Goal: Task Accomplishment & Management: Manage account settings

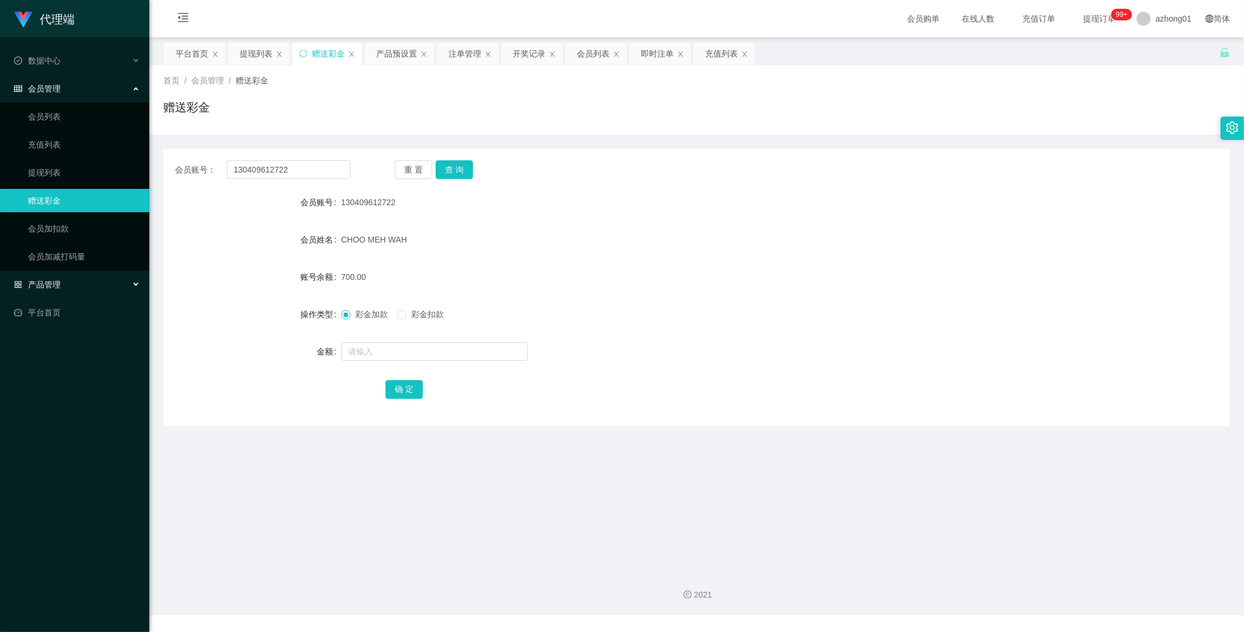
click at [54, 285] on span "产品管理" at bounding box center [37, 284] width 47 height 9
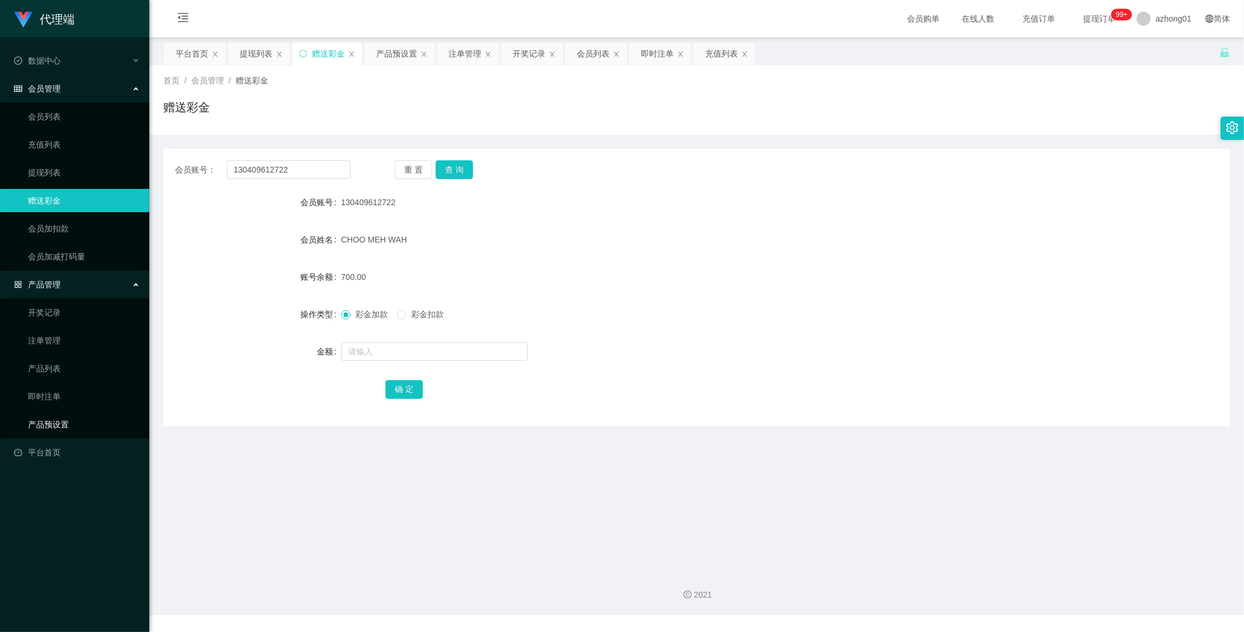
click at [60, 420] on link "产品预设置" at bounding box center [84, 424] width 112 height 23
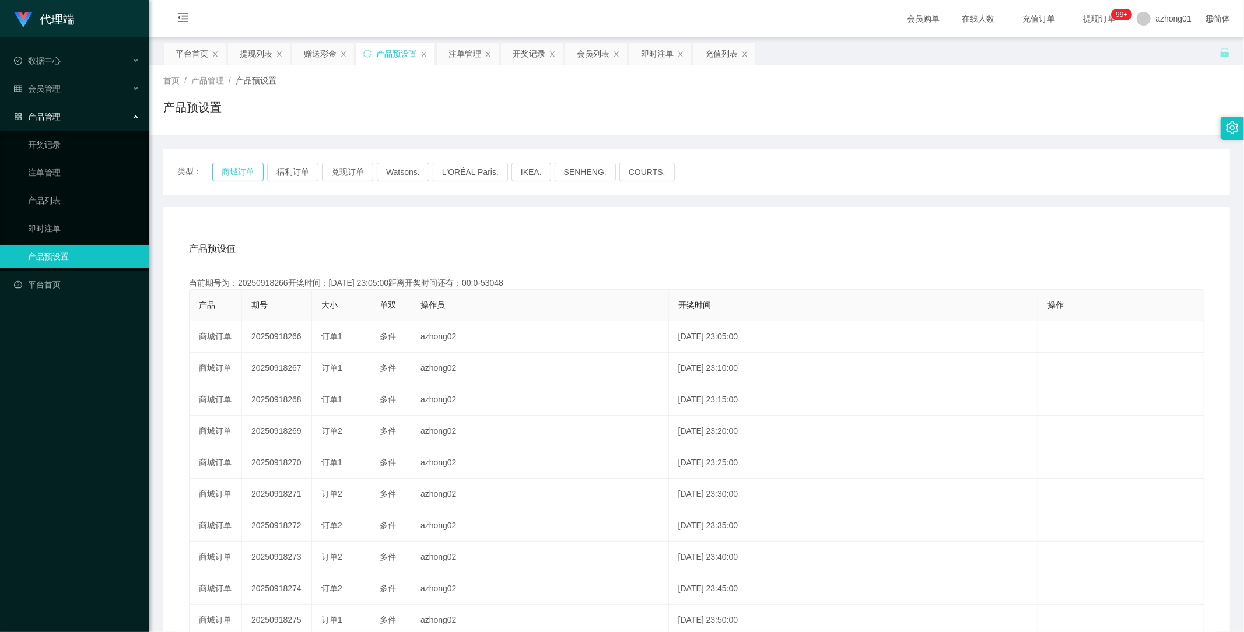
click at [241, 168] on button "商城订单" at bounding box center [237, 172] width 51 height 19
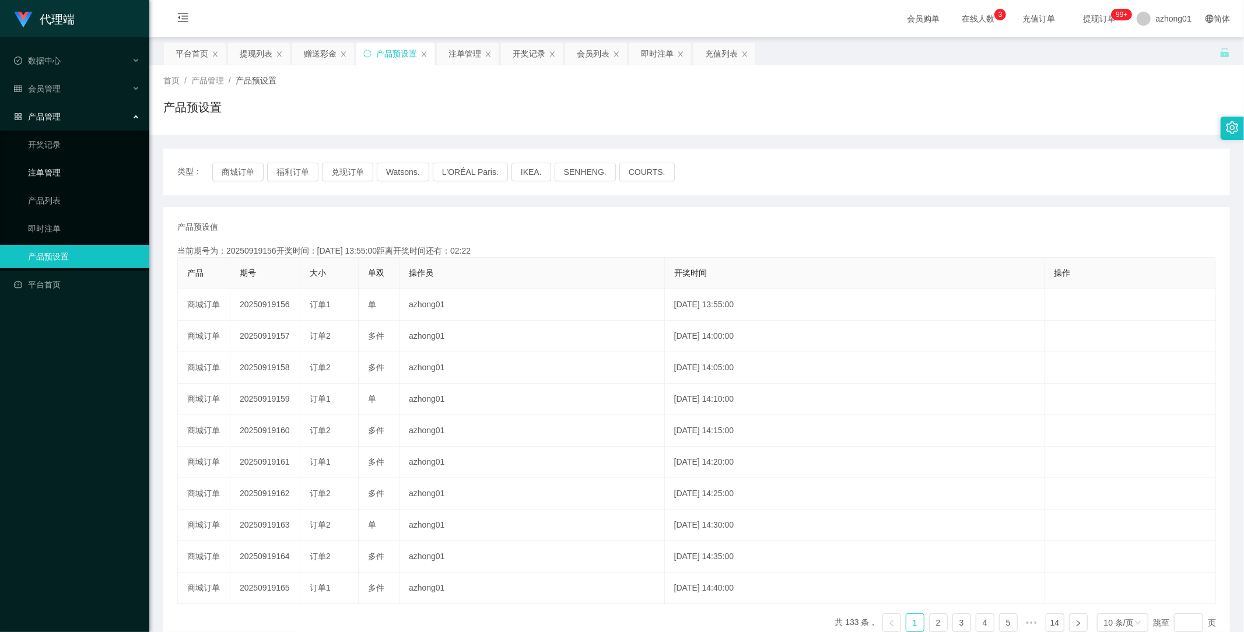
click at [43, 166] on link "注单管理" at bounding box center [84, 172] width 112 height 23
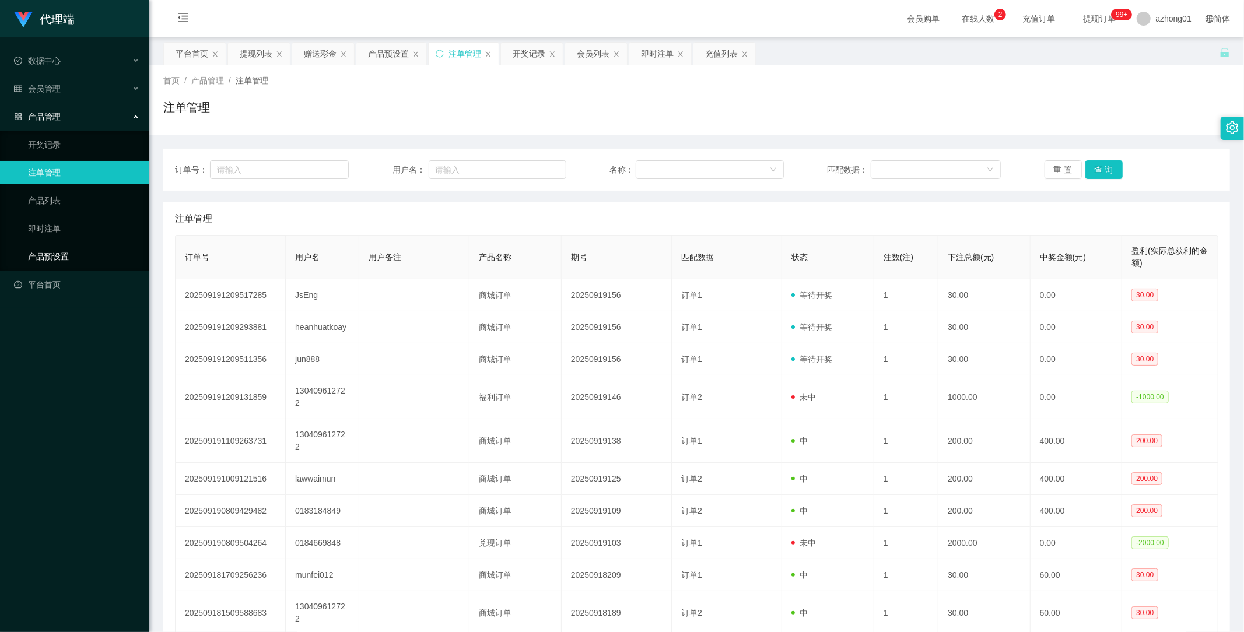
click at [61, 259] on link "产品预设置" at bounding box center [84, 256] width 112 height 23
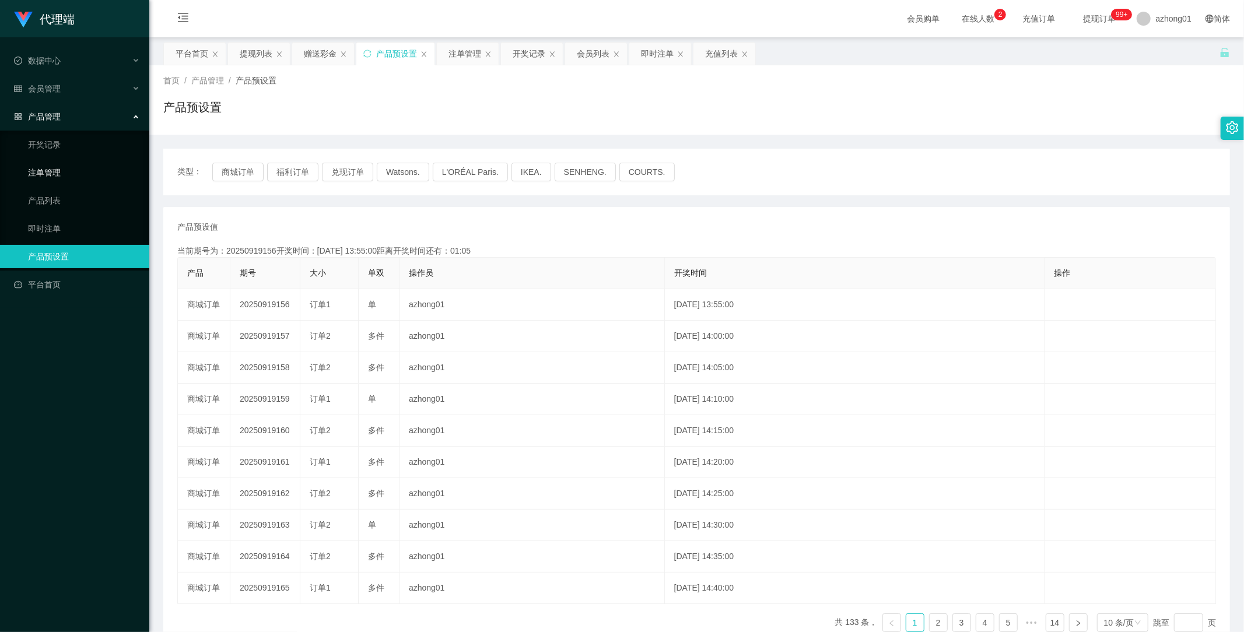
click at [56, 167] on link "注单管理" at bounding box center [84, 172] width 112 height 23
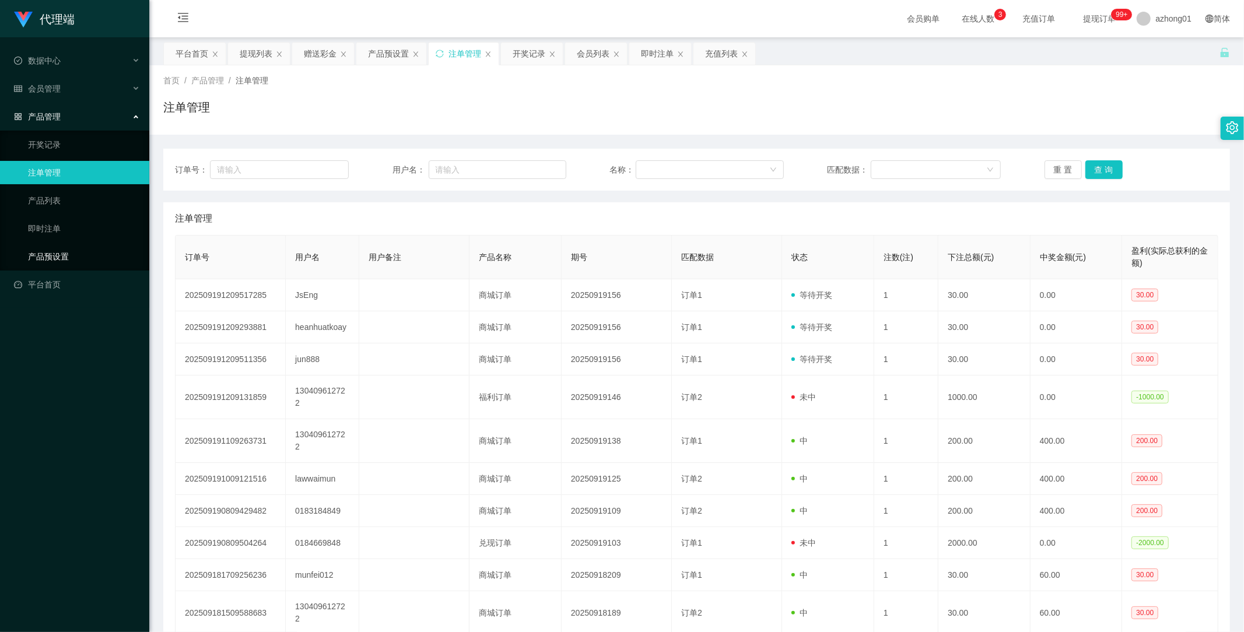
drag, startPoint x: 56, startPoint y: 257, endPoint x: 65, endPoint y: 265, distance: 12.8
click at [56, 257] on link "产品预设置" at bounding box center [84, 256] width 112 height 23
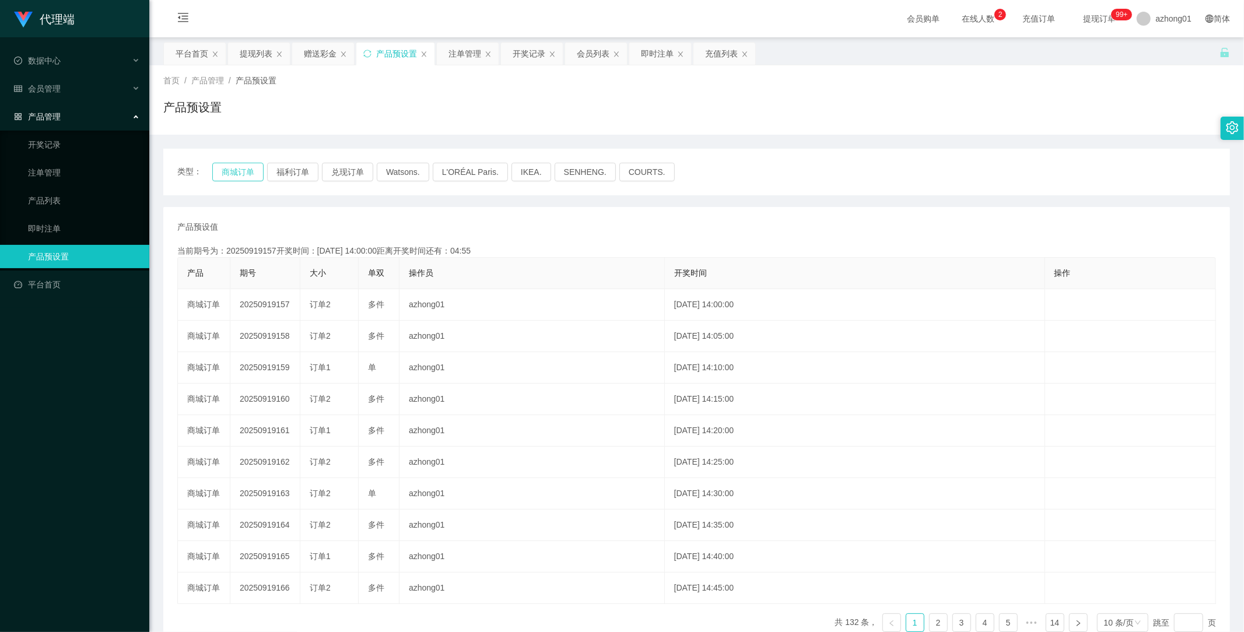
click at [246, 170] on button "商城订单" at bounding box center [237, 172] width 51 height 19
click at [55, 173] on link "注单管理" at bounding box center [84, 172] width 112 height 23
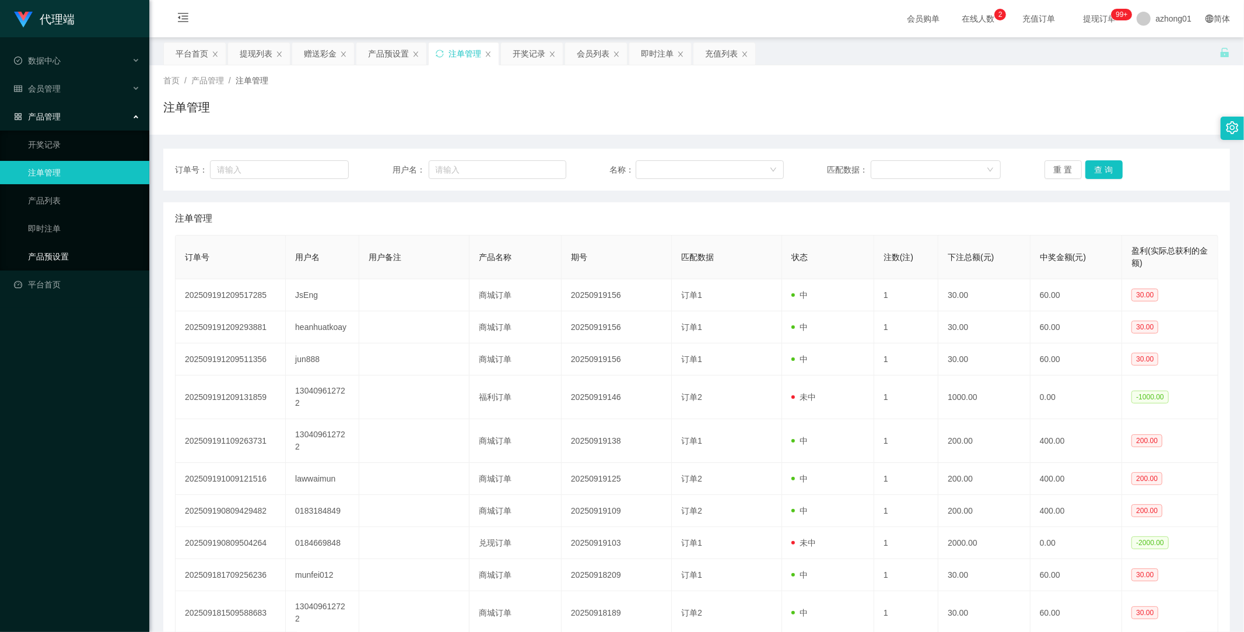
click at [54, 257] on link "产品预设置" at bounding box center [84, 256] width 112 height 23
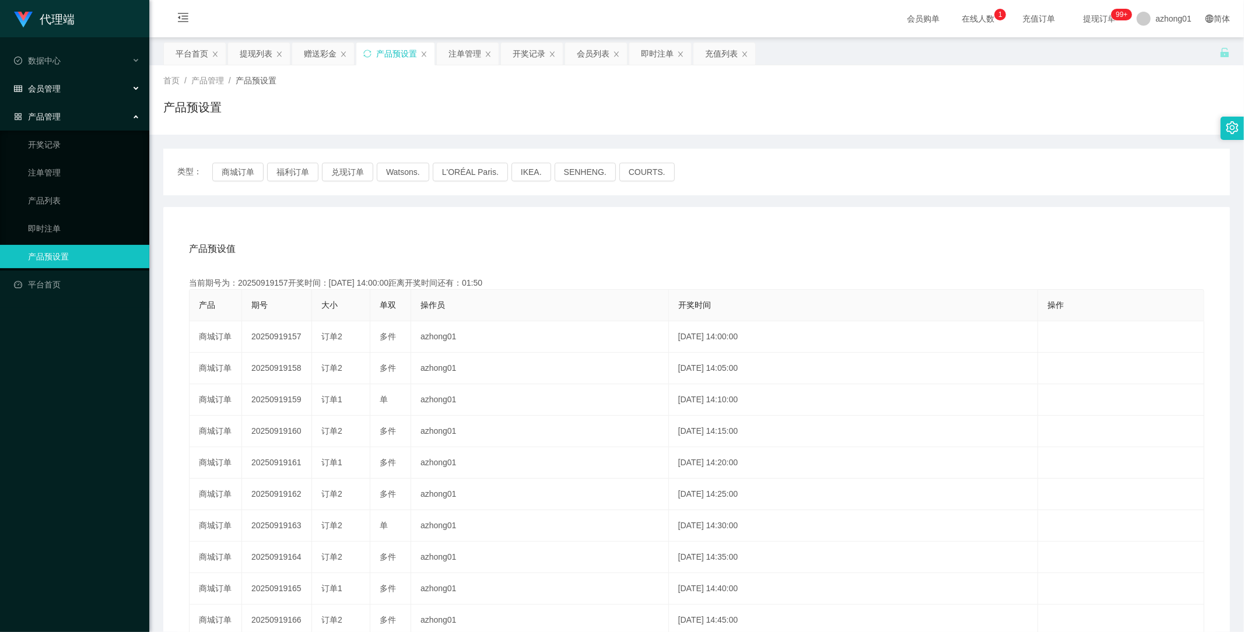
click at [55, 84] on span "会员管理" at bounding box center [37, 88] width 47 height 9
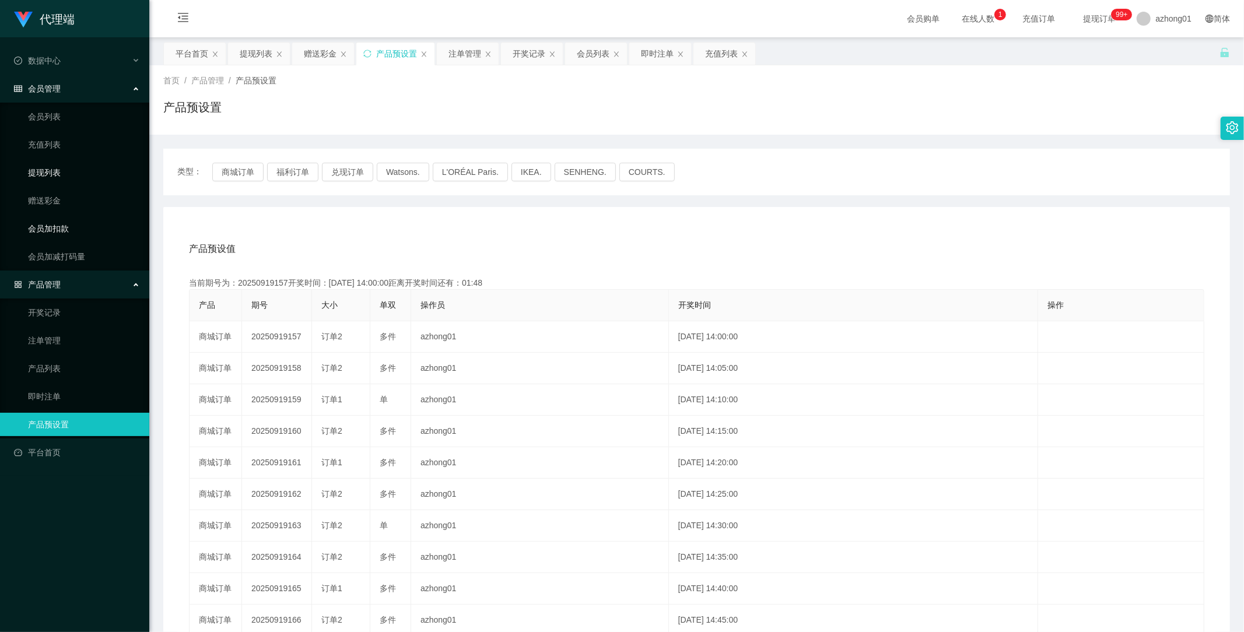
drag, startPoint x: 57, startPoint y: 173, endPoint x: 86, endPoint y: 226, distance: 61.1
click at [57, 173] on link "提现列表" at bounding box center [84, 172] width 112 height 23
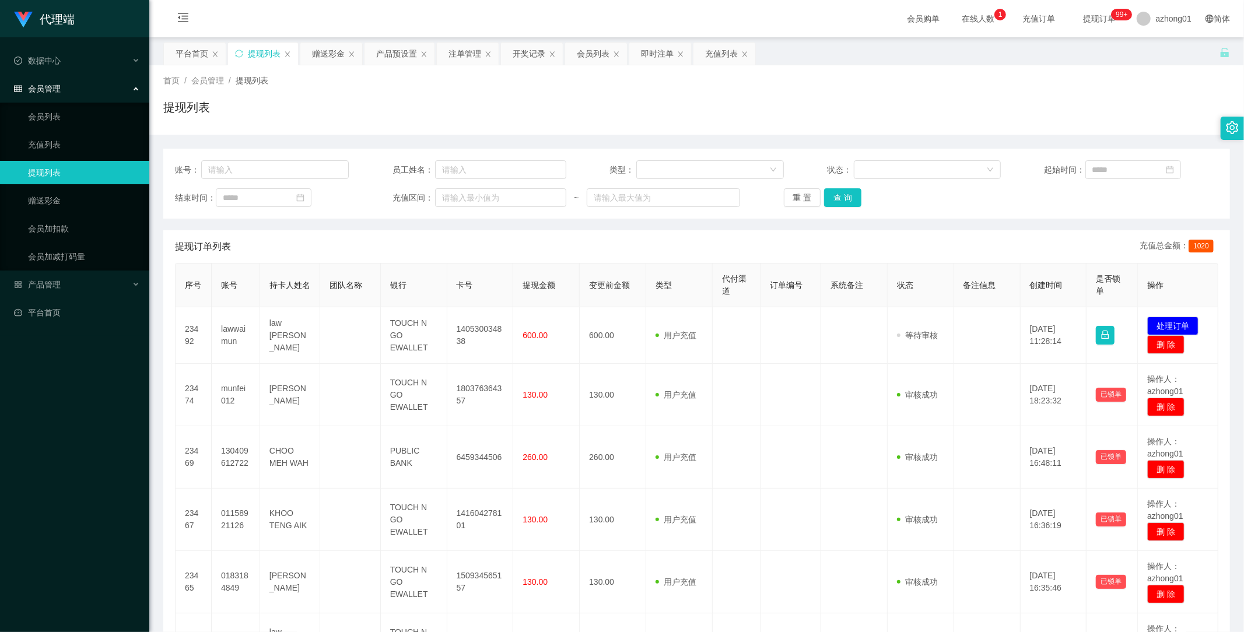
drag, startPoint x: 573, startPoint y: 247, endPoint x: 579, endPoint y: 257, distance: 11.0
click at [573, 247] on div "提现订单列表 充值总金额： 1020" at bounding box center [697, 246] width 1044 height 33
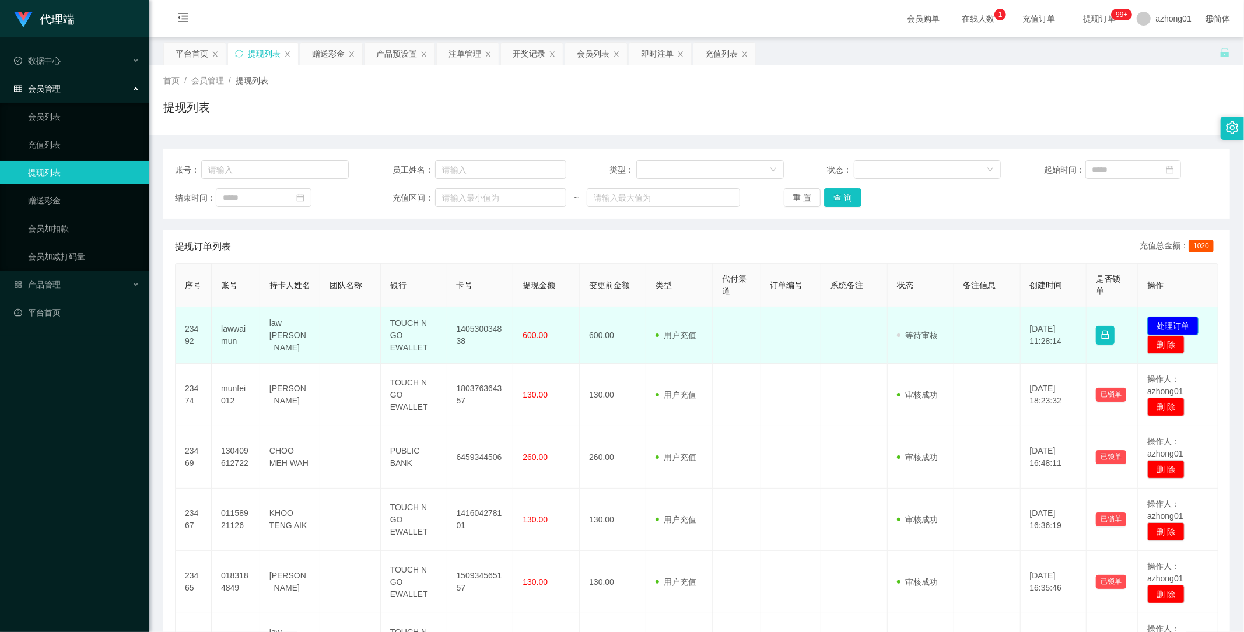
click at [1165, 325] on button "处理订单" at bounding box center [1172, 326] width 51 height 19
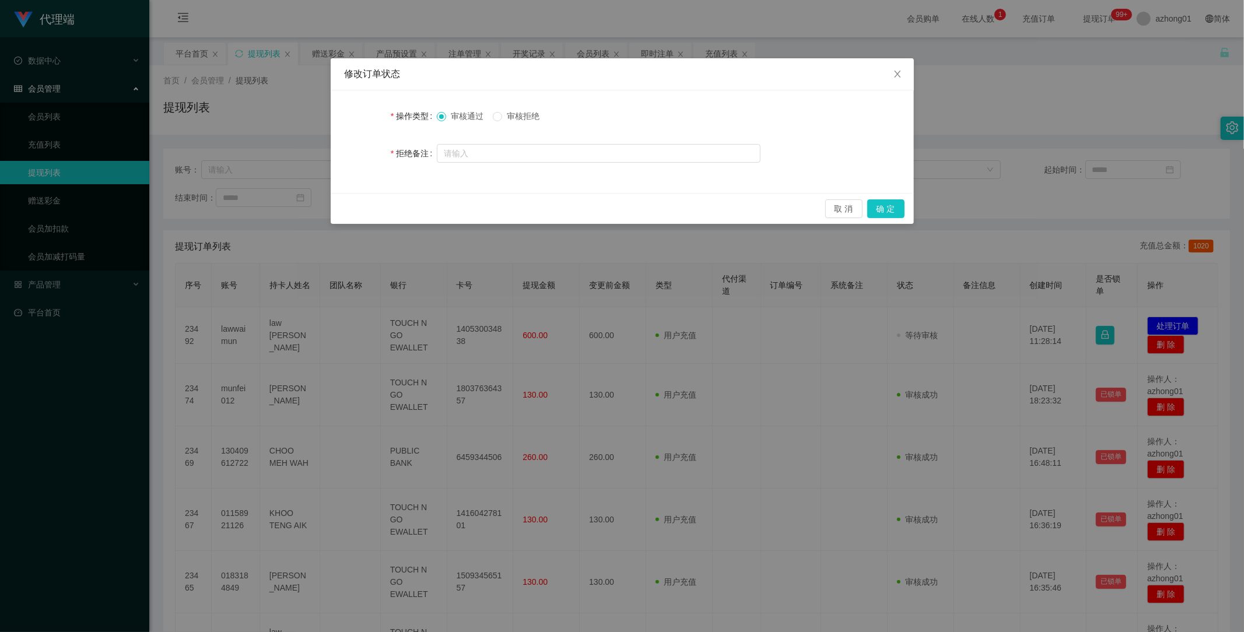
click at [509, 118] on span "审核拒绝" at bounding box center [523, 115] width 42 height 9
click at [890, 211] on button "确 定" at bounding box center [885, 208] width 37 height 19
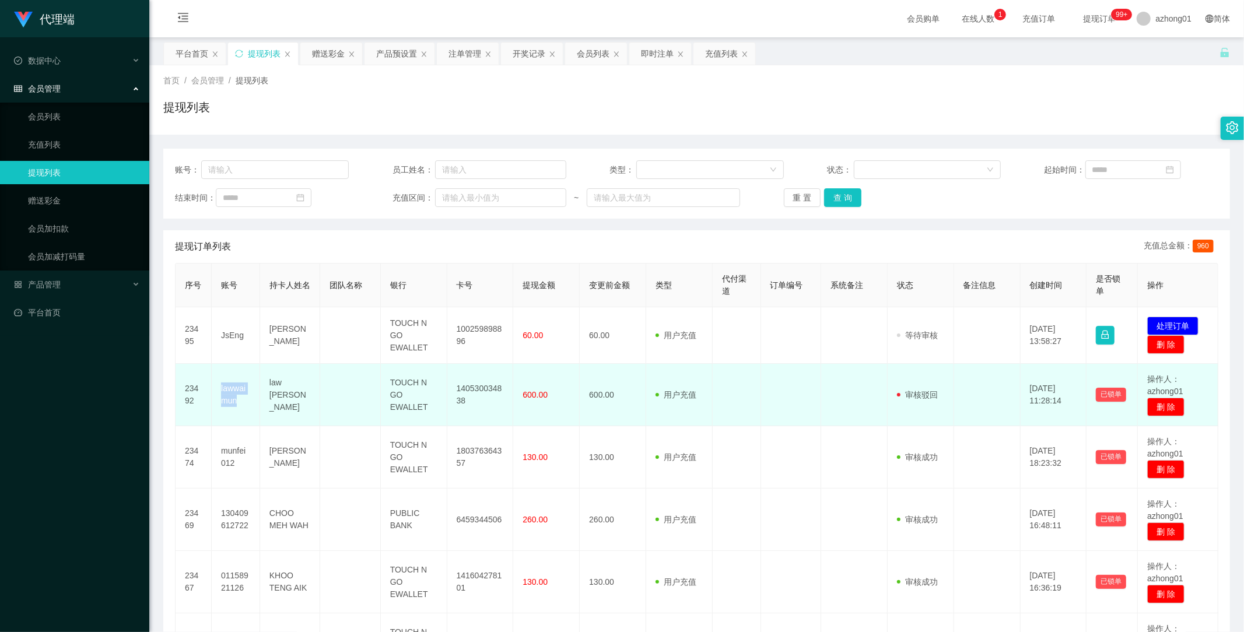
drag, startPoint x: 214, startPoint y: 387, endPoint x: 251, endPoint y: 413, distance: 45.2
click at [247, 411] on td "lawwaimun" at bounding box center [236, 395] width 48 height 62
copy td "lawwaimun"
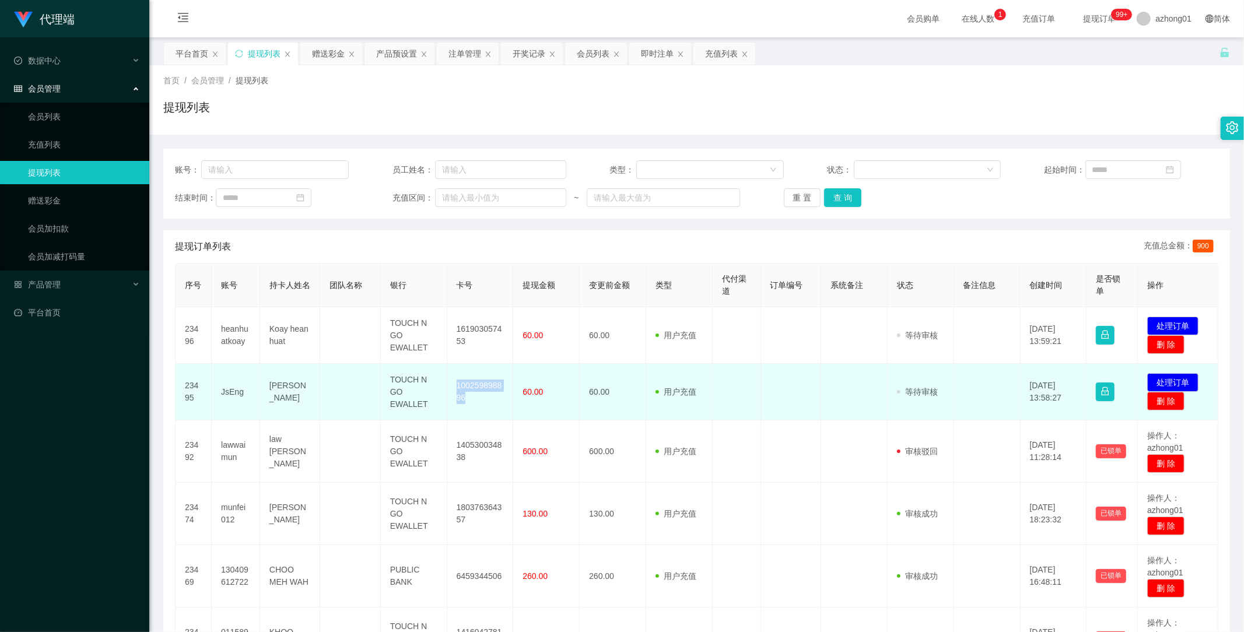
drag, startPoint x: 453, startPoint y: 381, endPoint x: 493, endPoint y: 409, distance: 48.2
click at [493, 409] on td "100259898896" at bounding box center [480, 392] width 66 height 57
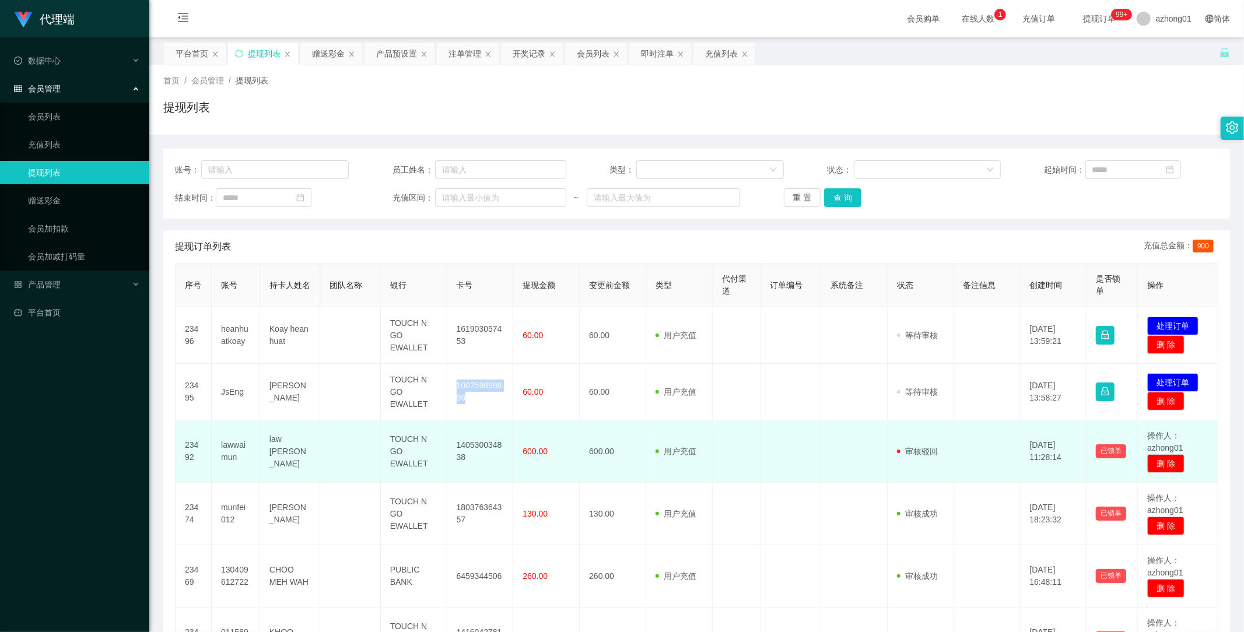
copy td "100259898896"
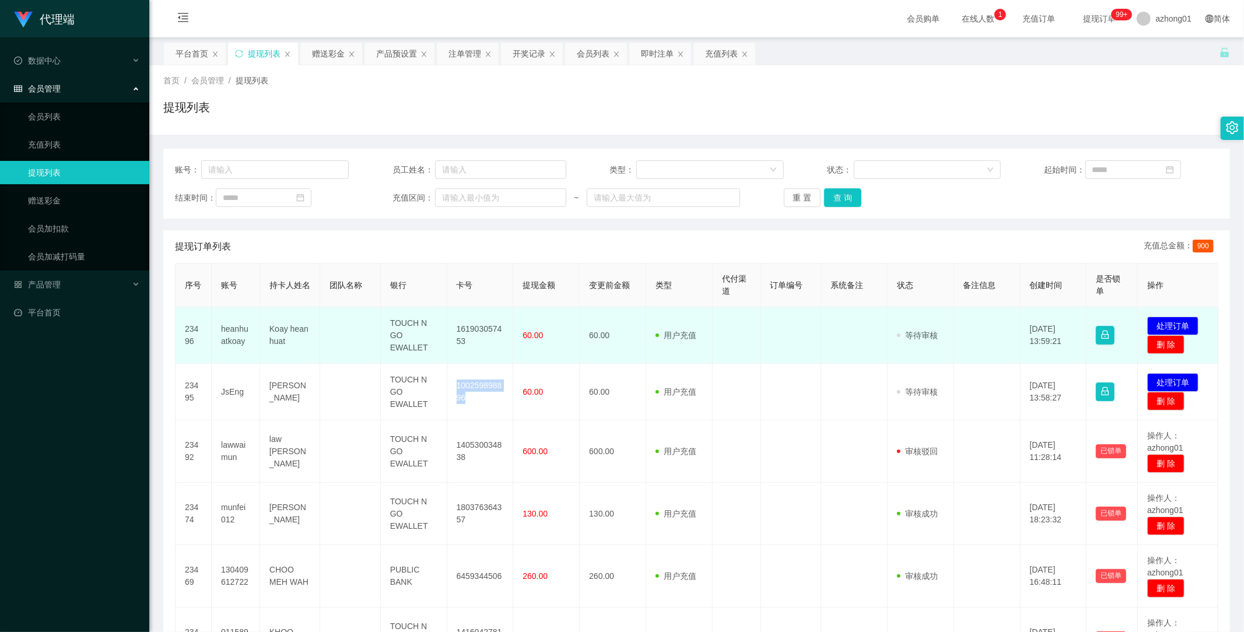
click at [482, 349] on td "161903057453" at bounding box center [480, 335] width 66 height 57
drag, startPoint x: 453, startPoint y: 322, endPoint x: 493, endPoint y: 352, distance: 49.9
click at [493, 352] on td "161903057453" at bounding box center [480, 335] width 66 height 57
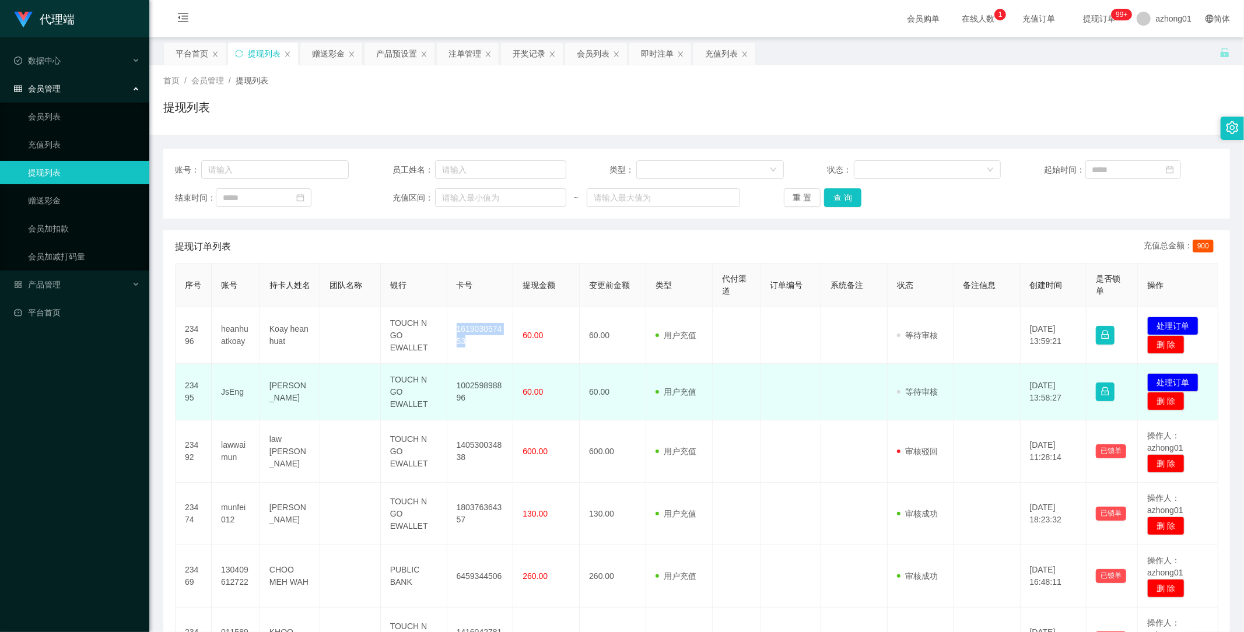
copy td "161903057453"
click at [1156, 378] on button "处理订单" at bounding box center [1172, 382] width 51 height 19
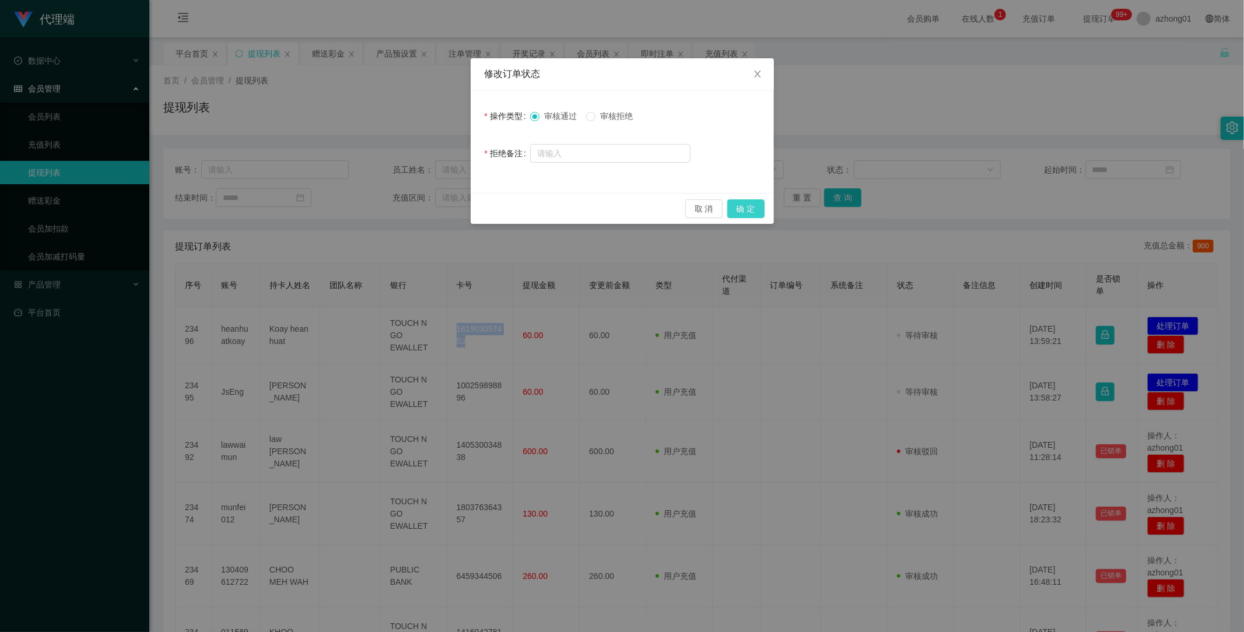
click at [754, 206] on button "确 定" at bounding box center [745, 208] width 37 height 19
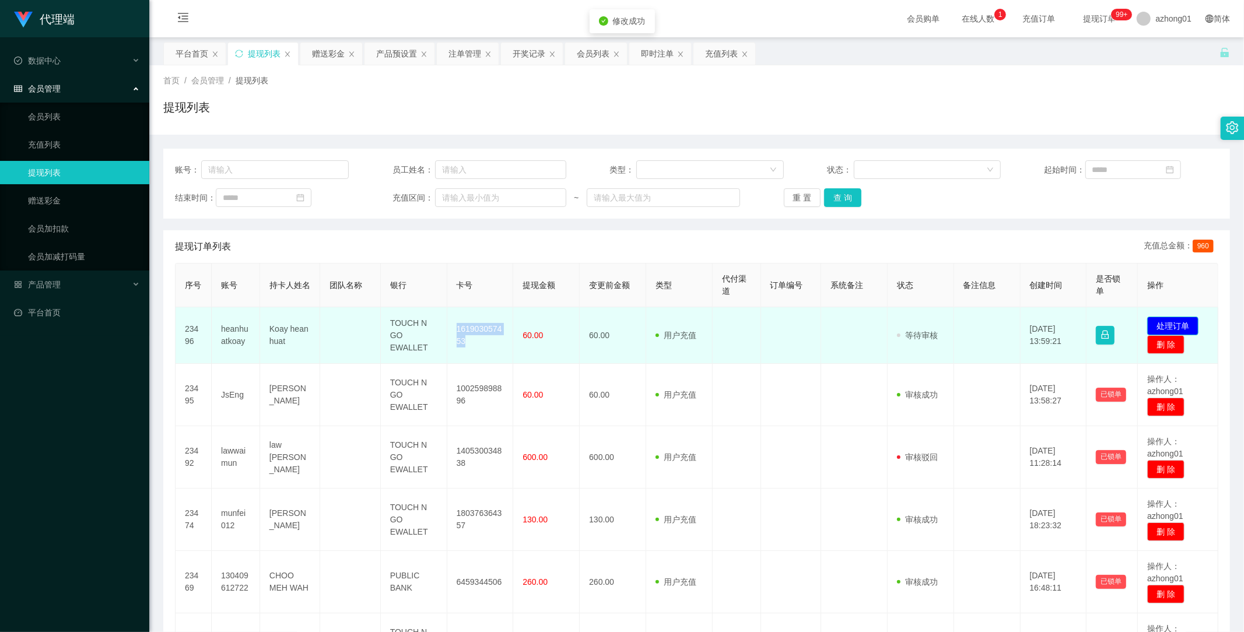
click at [1175, 324] on button "处理订单" at bounding box center [1172, 326] width 51 height 19
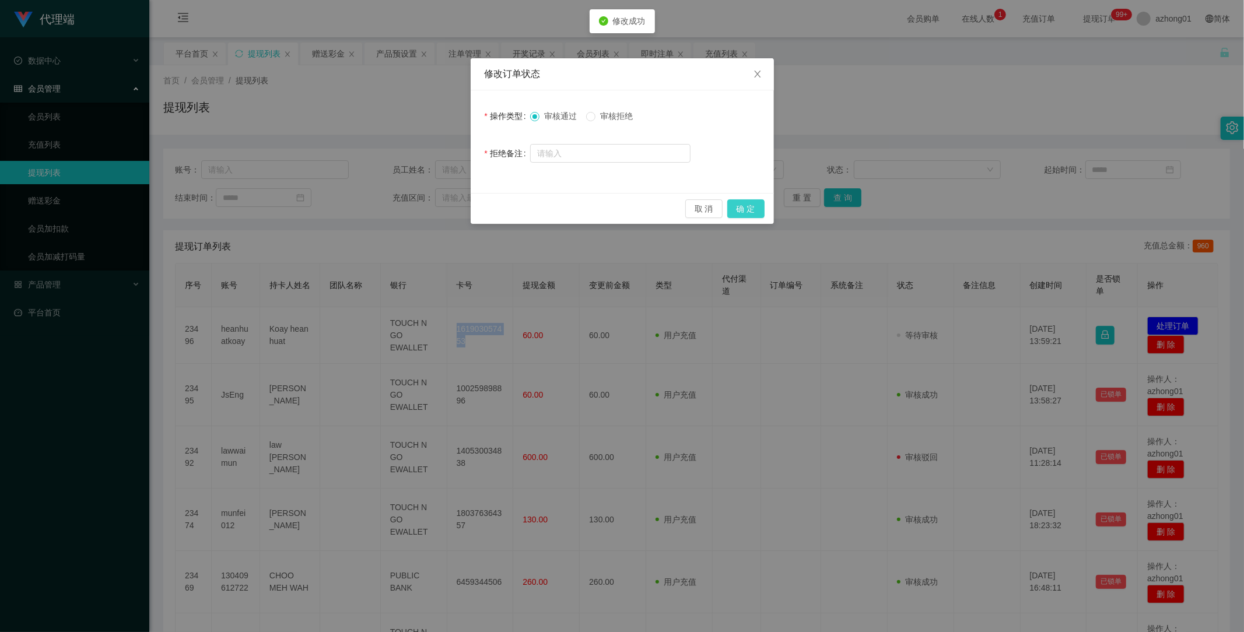
click at [753, 206] on button "确 定" at bounding box center [745, 208] width 37 height 19
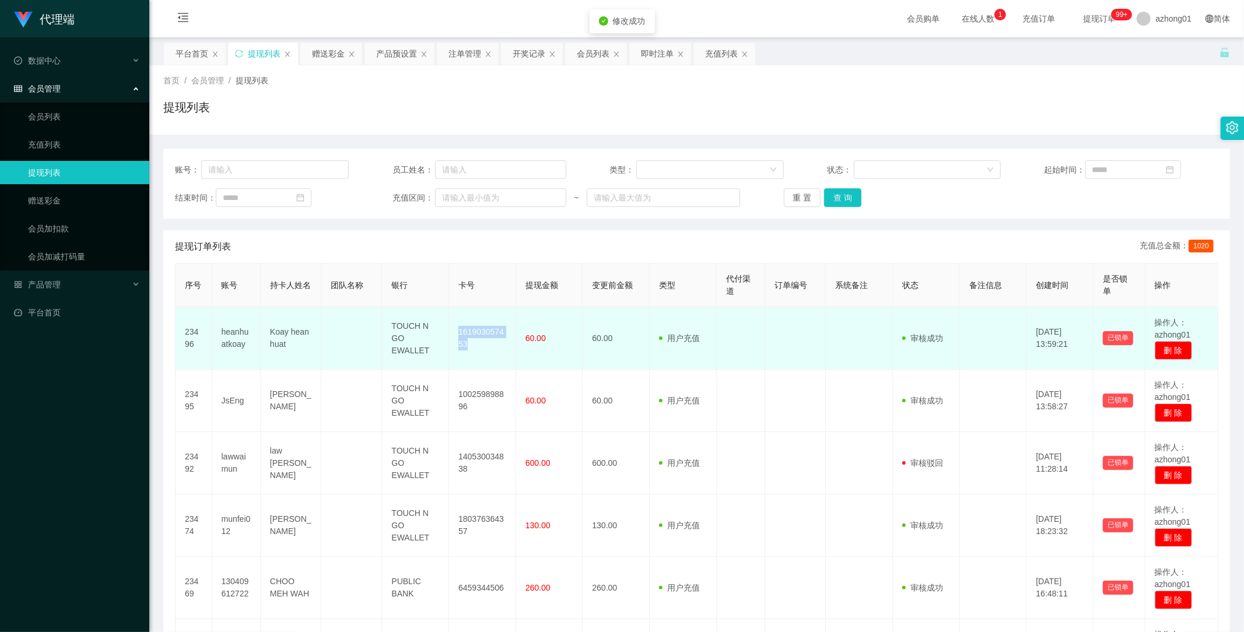
drag, startPoint x: 486, startPoint y: 345, endPoint x: 472, endPoint y: 342, distance: 14.3
click at [486, 345] on td "161903057453" at bounding box center [482, 338] width 67 height 62
click at [464, 339] on td "161903057453" at bounding box center [482, 338] width 67 height 62
drag, startPoint x: 456, startPoint y: 329, endPoint x: 481, endPoint y: 344, distance: 28.8
click at [481, 344] on td "161903057453" at bounding box center [482, 338] width 67 height 62
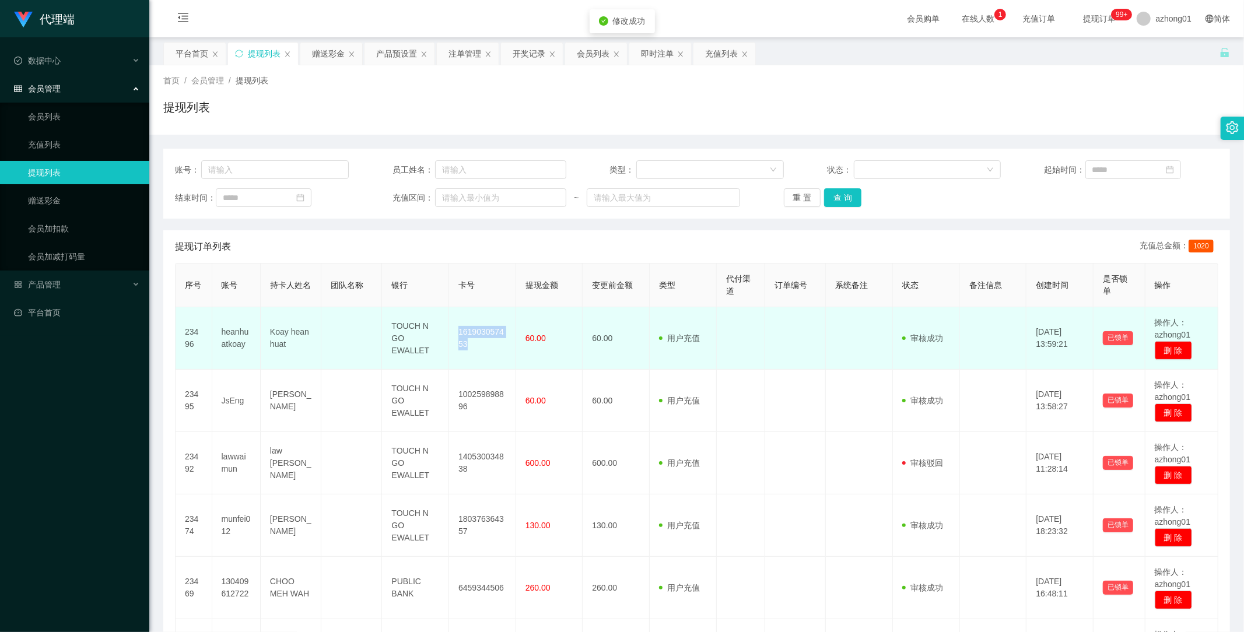
copy td "161903057453"
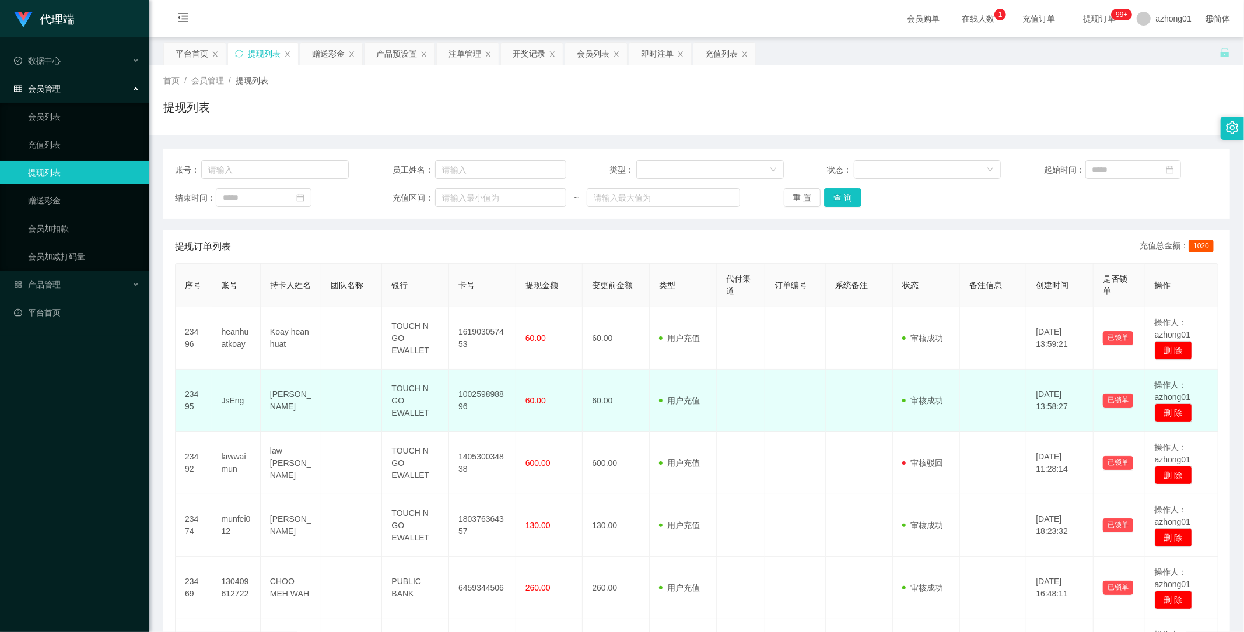
click at [638, 375] on td "60.00" at bounding box center [616, 401] width 67 height 62
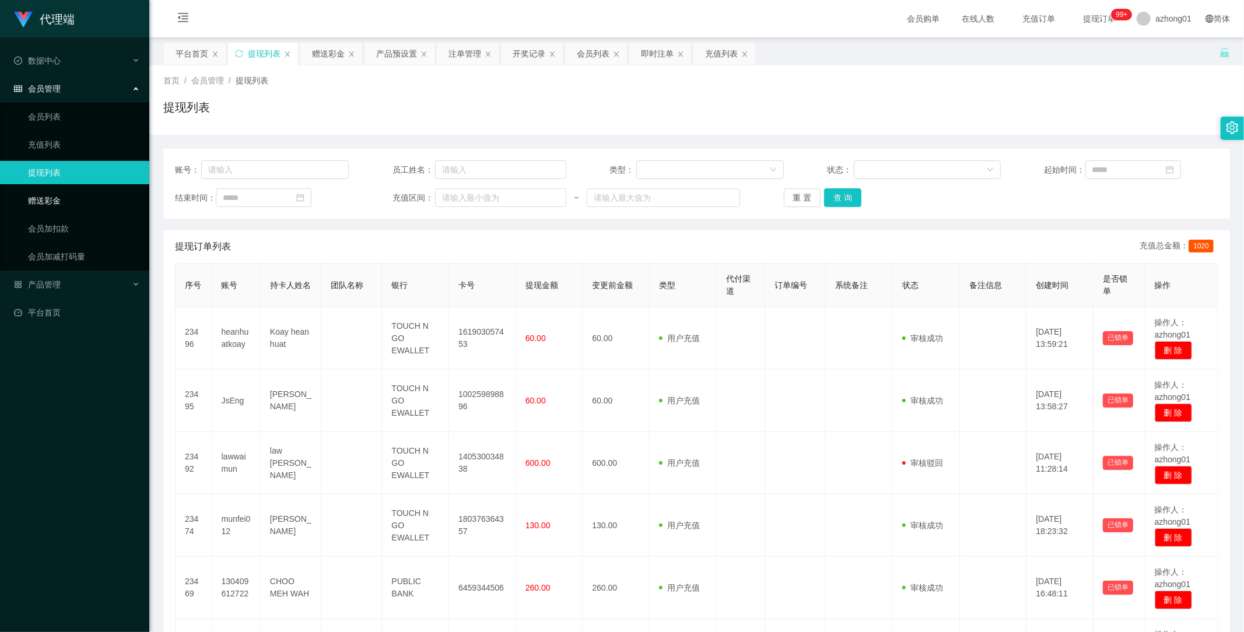
click at [55, 197] on link "赠送彩金" at bounding box center [84, 200] width 112 height 23
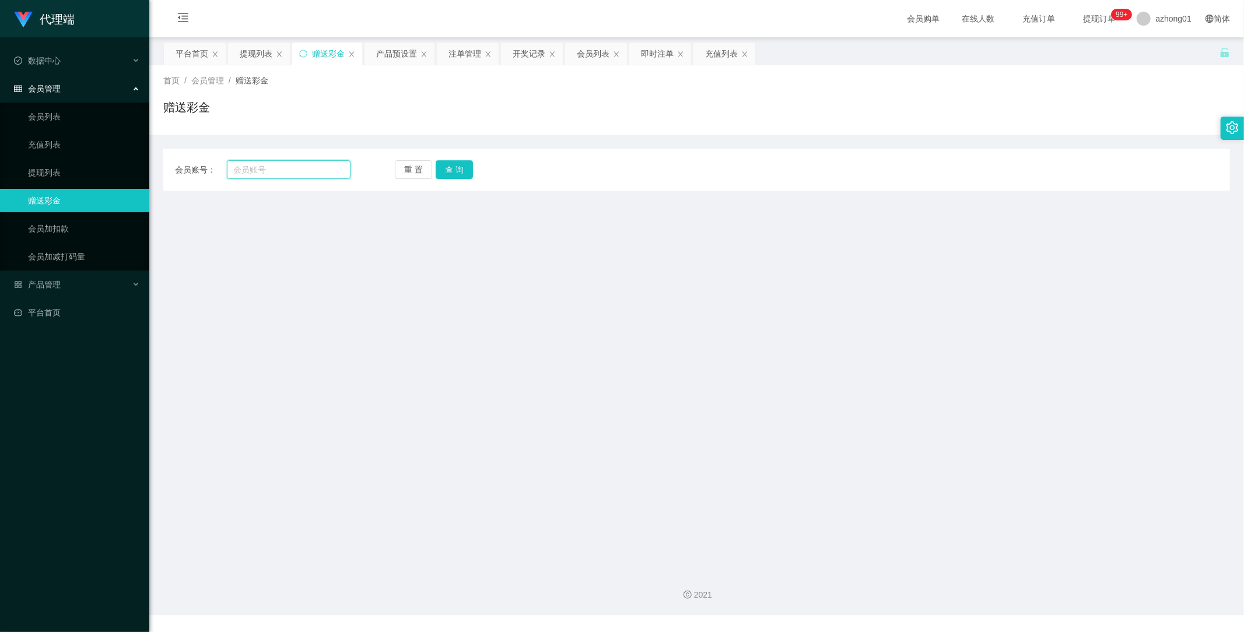
drag, startPoint x: 299, startPoint y: 169, endPoint x: 271, endPoint y: 170, distance: 28.0
click at [269, 170] on input "text" at bounding box center [289, 169] width 124 height 19
paste input "Limkianfoo"
type input "Limkianfoo"
click at [446, 164] on button "查 询" at bounding box center [454, 169] width 37 height 19
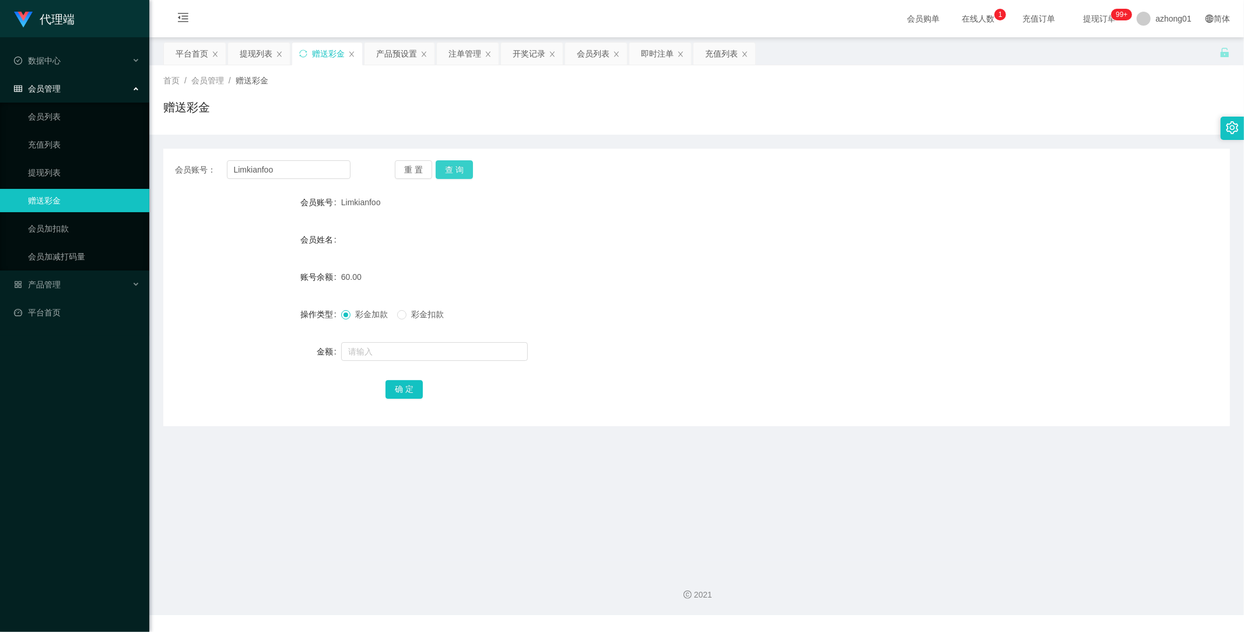
click at [453, 169] on button "查 询" at bounding box center [454, 169] width 37 height 19
click at [28, 169] on link "提现列表" at bounding box center [84, 172] width 112 height 23
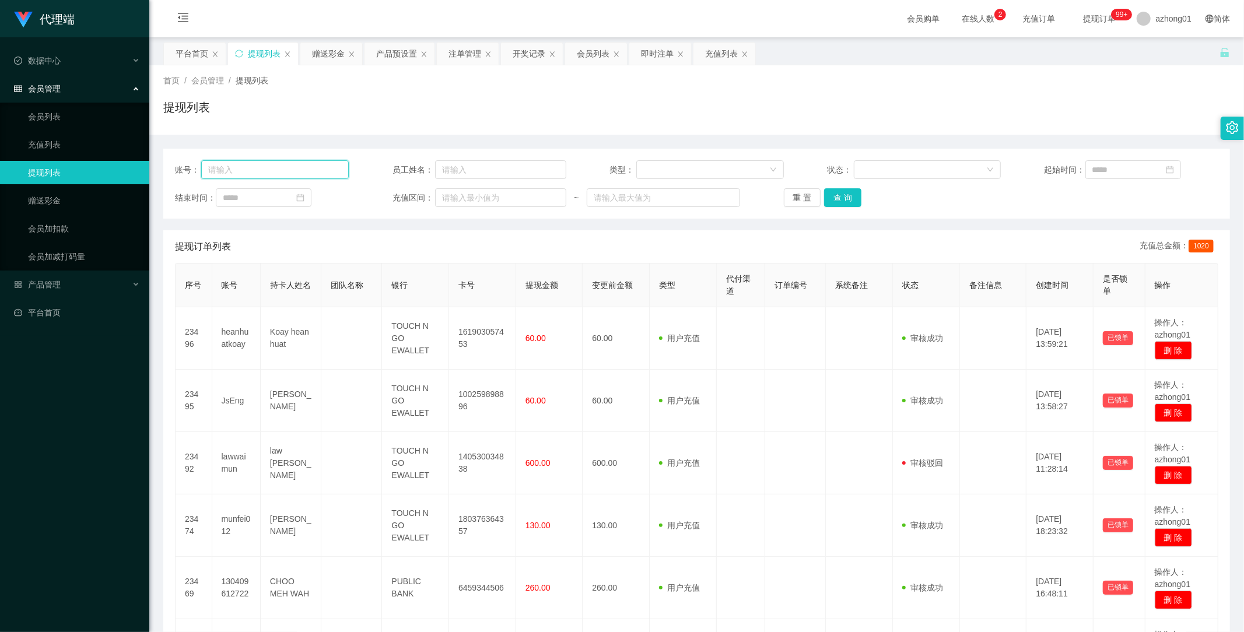
click at [255, 171] on input "text" at bounding box center [275, 169] width 148 height 19
paste input "Limkianfoo"
click at [842, 194] on button "查 询" at bounding box center [842, 197] width 37 height 19
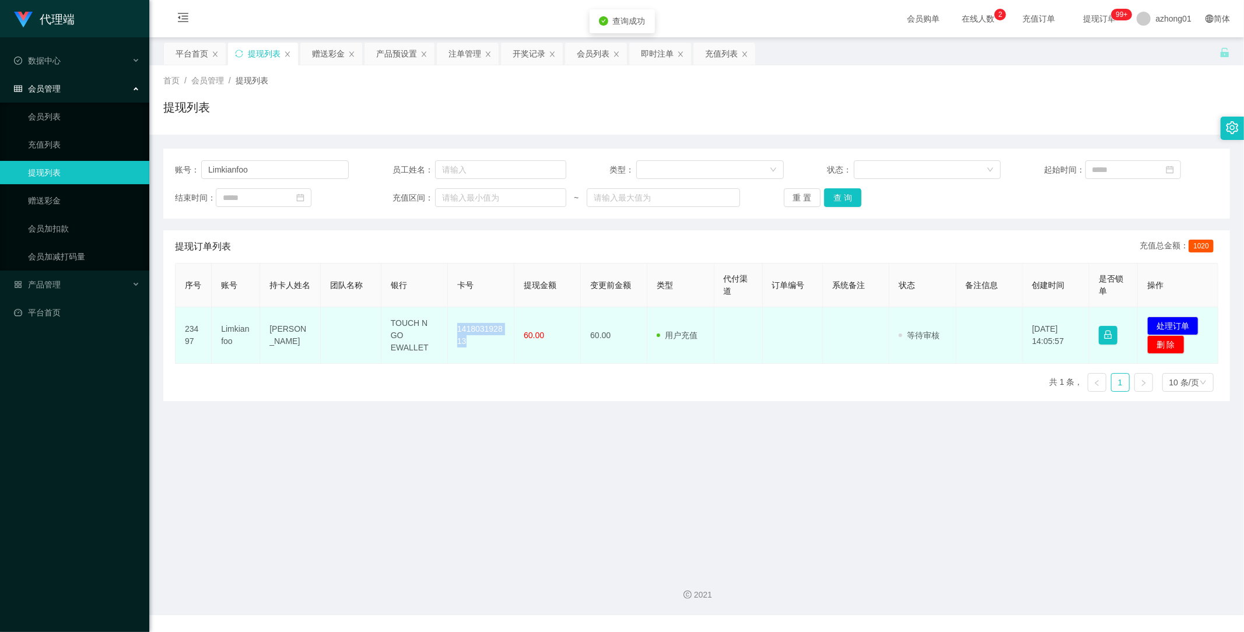
drag, startPoint x: 448, startPoint y: 324, endPoint x: 482, endPoint y: 348, distance: 41.9
click at [482, 348] on td "141803192813" at bounding box center [481, 335] width 66 height 57
copy td "141803192813"
click at [1161, 321] on button "处理订单" at bounding box center [1172, 326] width 51 height 19
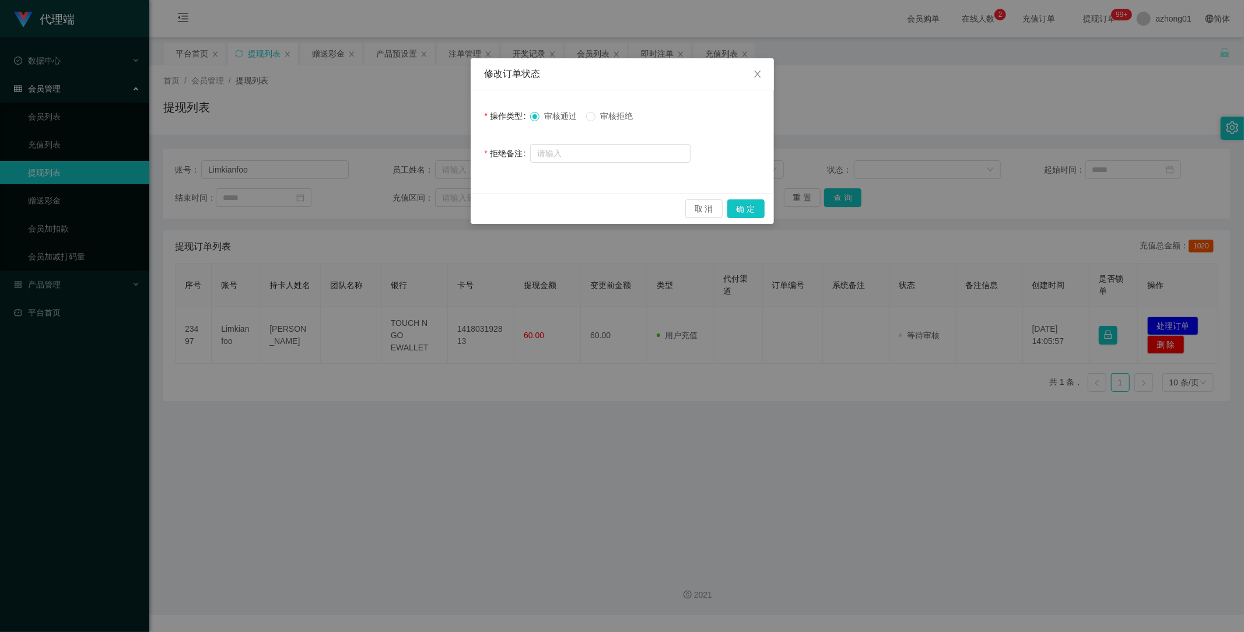
click at [741, 198] on div "取 消 确 定" at bounding box center [622, 208] width 303 height 31
click at [747, 205] on button "确 定" at bounding box center [745, 208] width 37 height 19
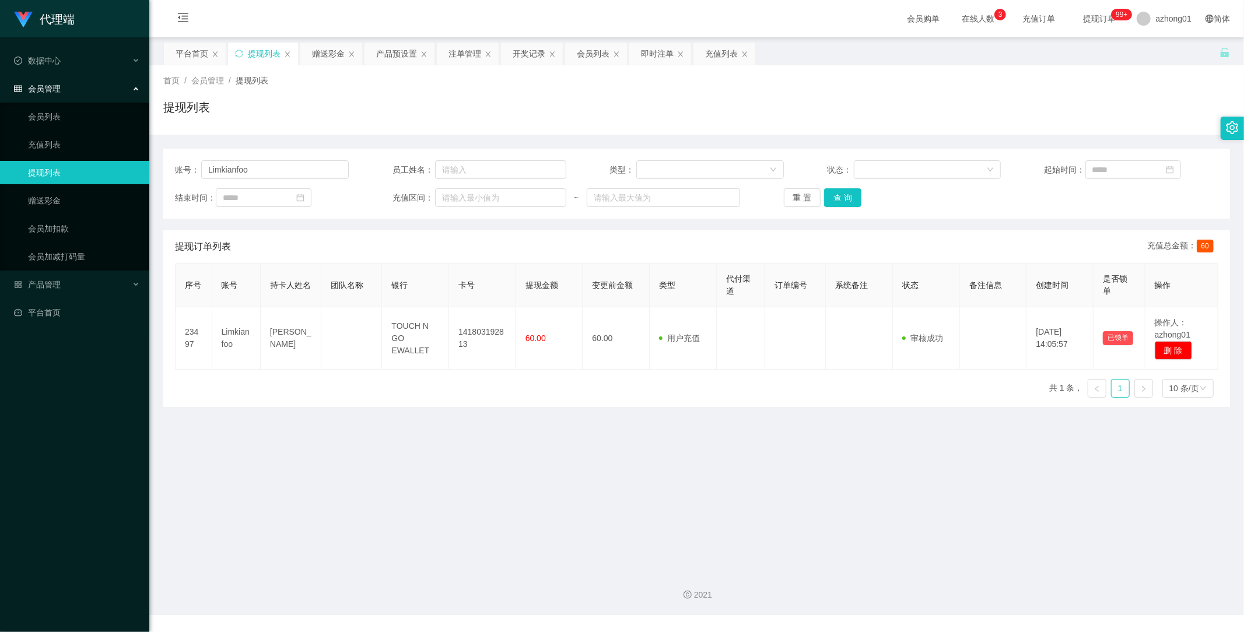
click at [631, 457] on main "关闭左侧 关闭右侧 关闭其它 刷新页面 平台首页 提现列表 赠送彩金 产品预设置 注单管理 开奖记录 会员列表 即时注单 充值列表 首页 / 会员管理 / 提…" at bounding box center [696, 299] width 1095 height 524
click at [414, 422] on main "关闭左侧 关闭右侧 关闭其它 刷新页面 平台首页 提现列表 赠送彩金 产品预设置 注单管理 开奖记录 会员列表 即时注单 充值列表 首页 / 会员管理 / 提…" at bounding box center [696, 299] width 1095 height 524
drag, startPoint x: 234, startPoint y: 168, endPoint x: 142, endPoint y: 165, distance: 92.8
click at [143, 165] on section "代理端 数据中心 会员管理 会员列表 充值列表 提现列表 赠送彩金 会员加扣款 会员加减打码量 产品管理 平台首页 保存配置 重置配置 整体风格设置 主题色 …" at bounding box center [622, 307] width 1244 height 615
paste input "jun888"
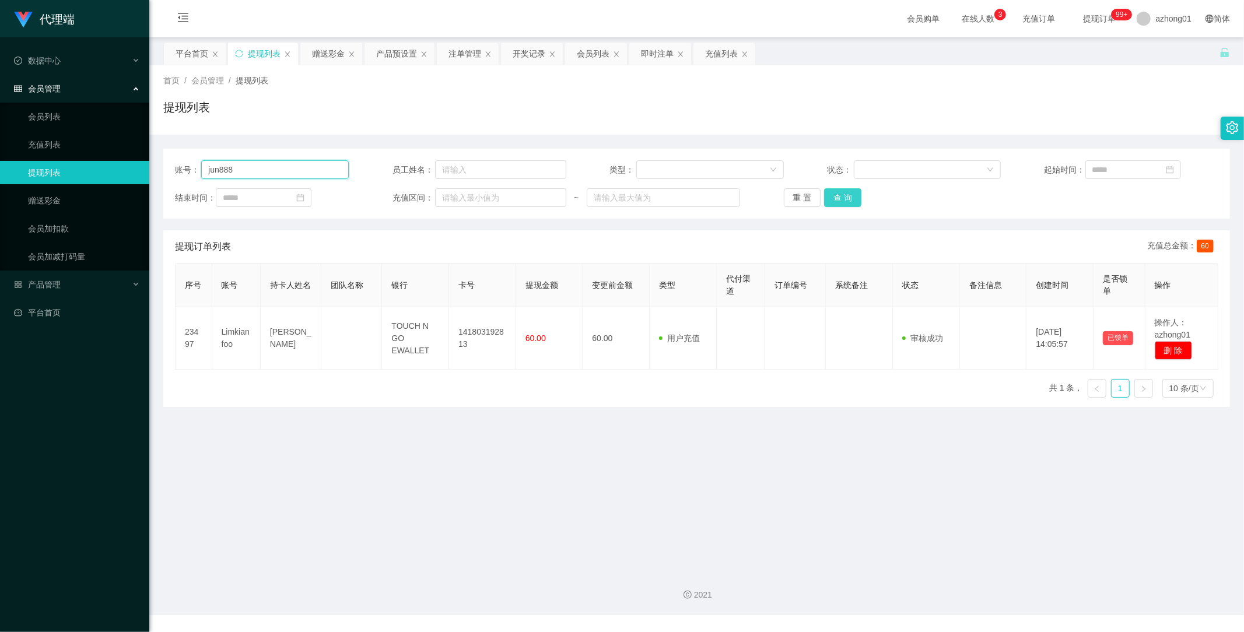
type input "jun888"
click at [837, 195] on button "查 询" at bounding box center [842, 197] width 37 height 19
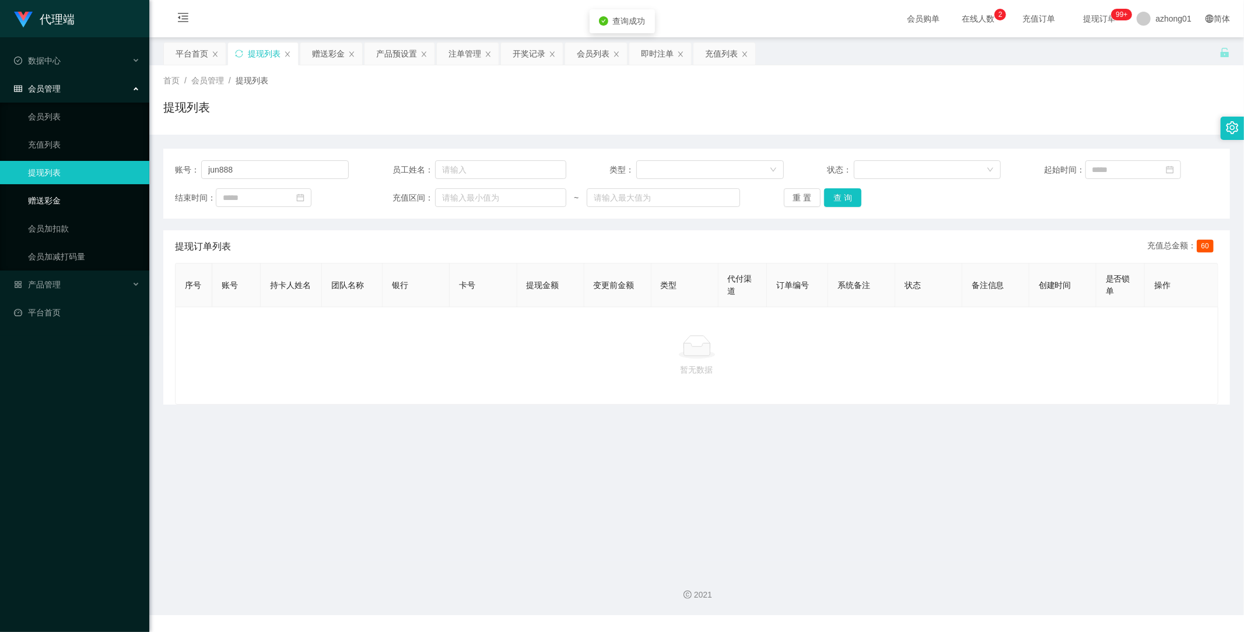
click at [47, 202] on link "赠送彩金" at bounding box center [84, 200] width 112 height 23
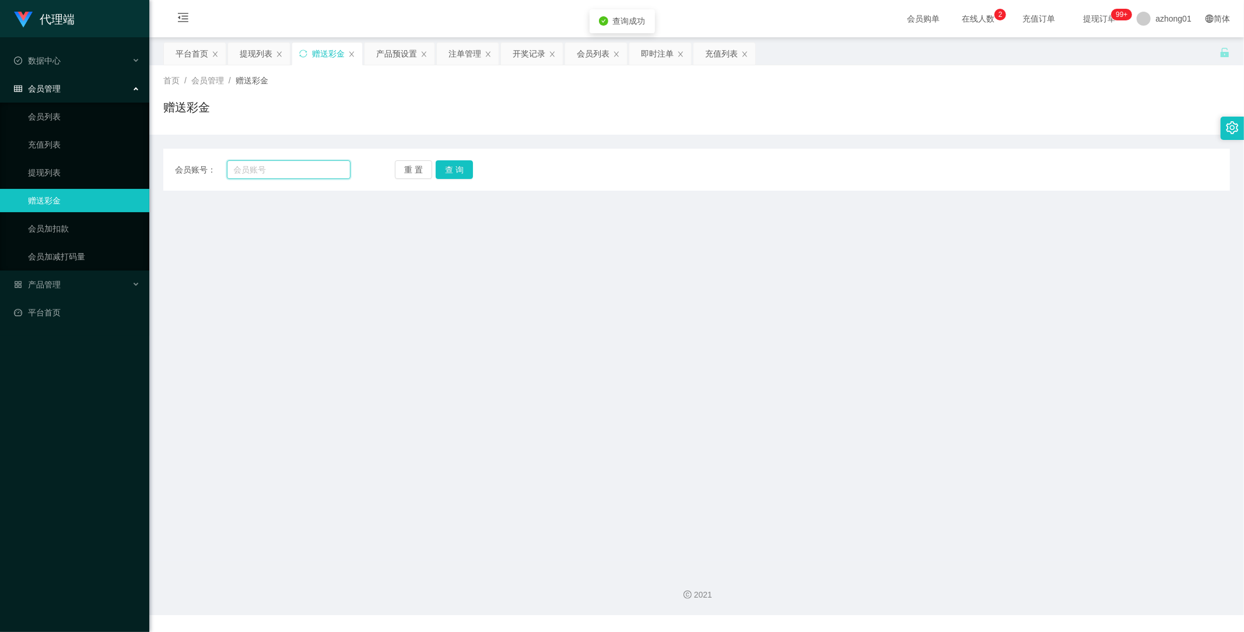
click at [301, 167] on input "text" at bounding box center [289, 169] width 124 height 19
paste input "jun888"
click at [462, 171] on button "查 询" at bounding box center [454, 169] width 37 height 19
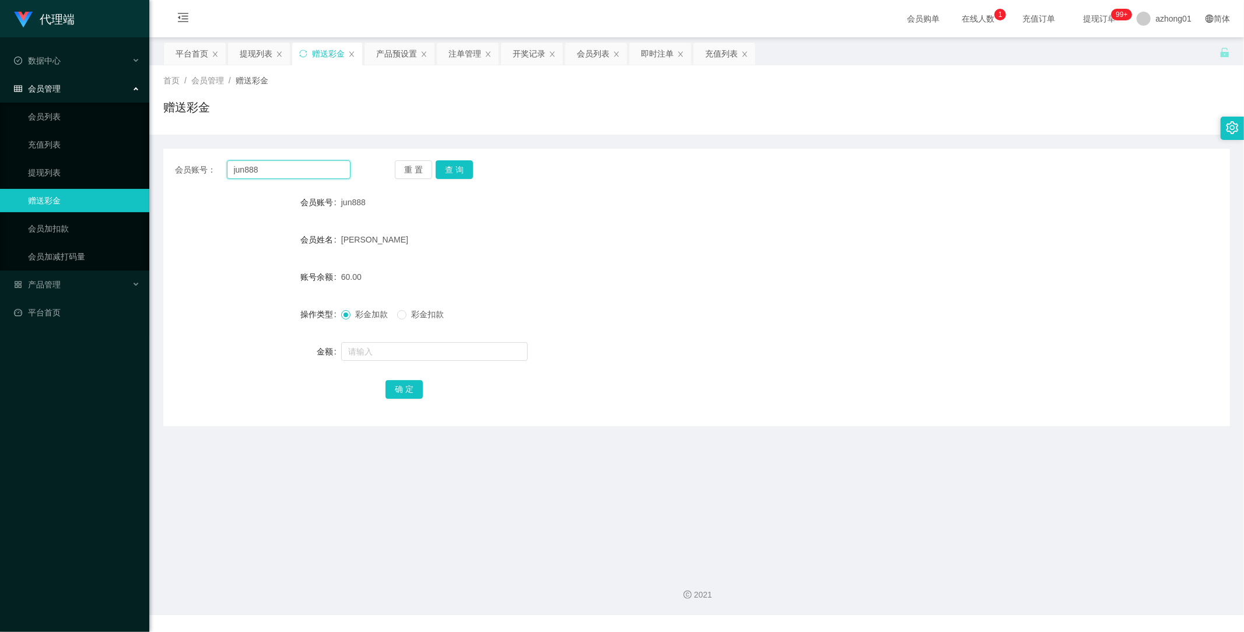
drag, startPoint x: 229, startPoint y: 170, endPoint x: 183, endPoint y: 178, distance: 46.8
click at [150, 171] on main "关闭左侧 关闭右侧 关闭其它 刷新页面 平台首页 提现列表 赠送彩金 产品预设置 注单管理 开奖记录 会员列表 即时注单 充值列表 首页 / 会员管理 / 赠…" at bounding box center [696, 299] width 1095 height 524
paste input "text"
type input "jun888"
click at [463, 170] on button "查 询" at bounding box center [454, 169] width 37 height 19
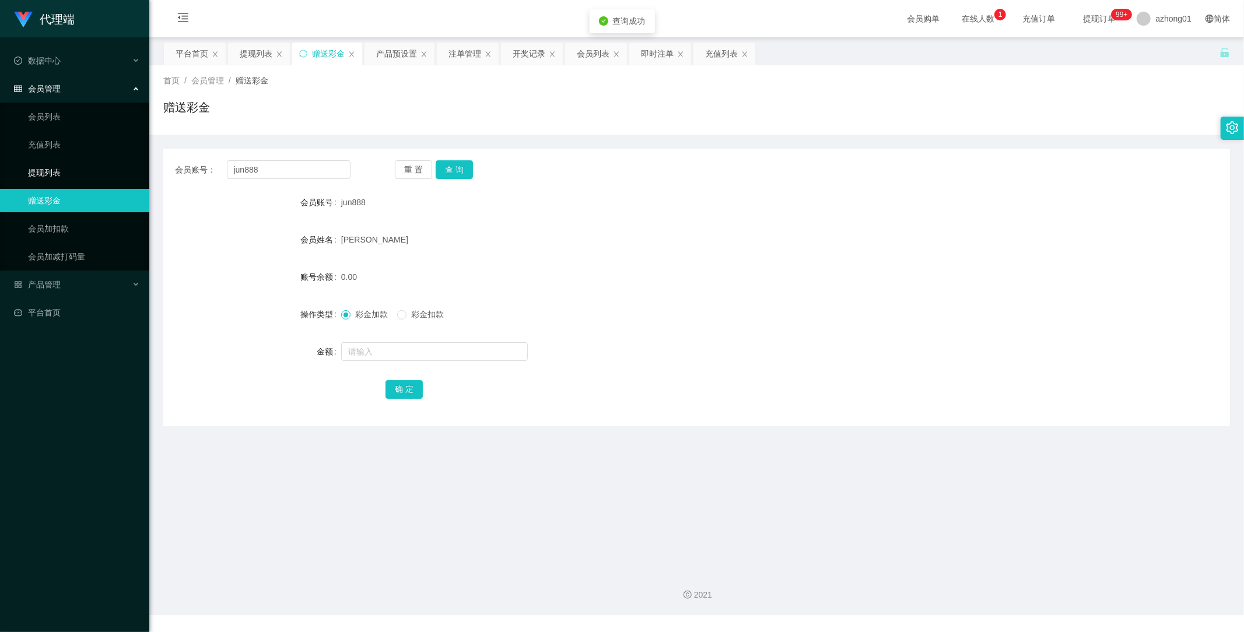
click at [63, 168] on link "提现列表" at bounding box center [84, 172] width 112 height 23
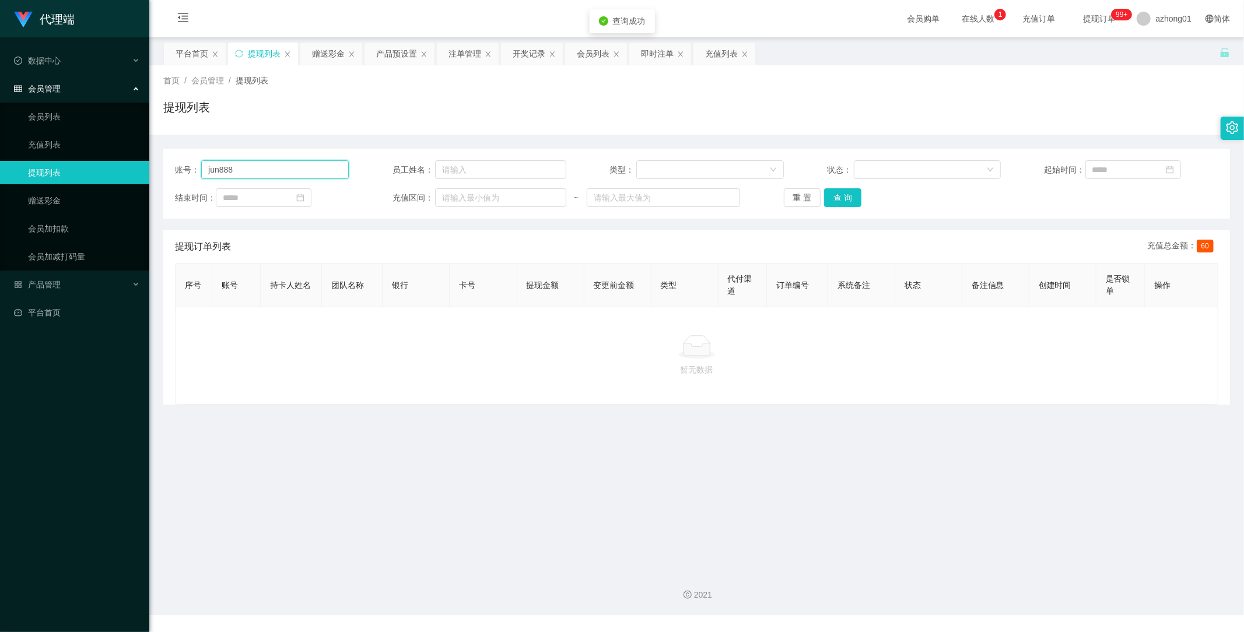
drag, startPoint x: 280, startPoint y: 171, endPoint x: 135, endPoint y: 169, distance: 145.3
click at [135, 167] on section "代理端 数据中心 会员管理 会员列表 充值列表 提现列表 赠送彩金 会员加扣款 会员加减打码量 产品管理 平台首页 保存配置 重置配置 整体风格设置 主题色 …" at bounding box center [622, 307] width 1244 height 615
paste input "text"
drag, startPoint x: 842, startPoint y: 197, endPoint x: 829, endPoint y: 206, distance: 16.0
click at [842, 197] on button "查 询" at bounding box center [842, 197] width 37 height 19
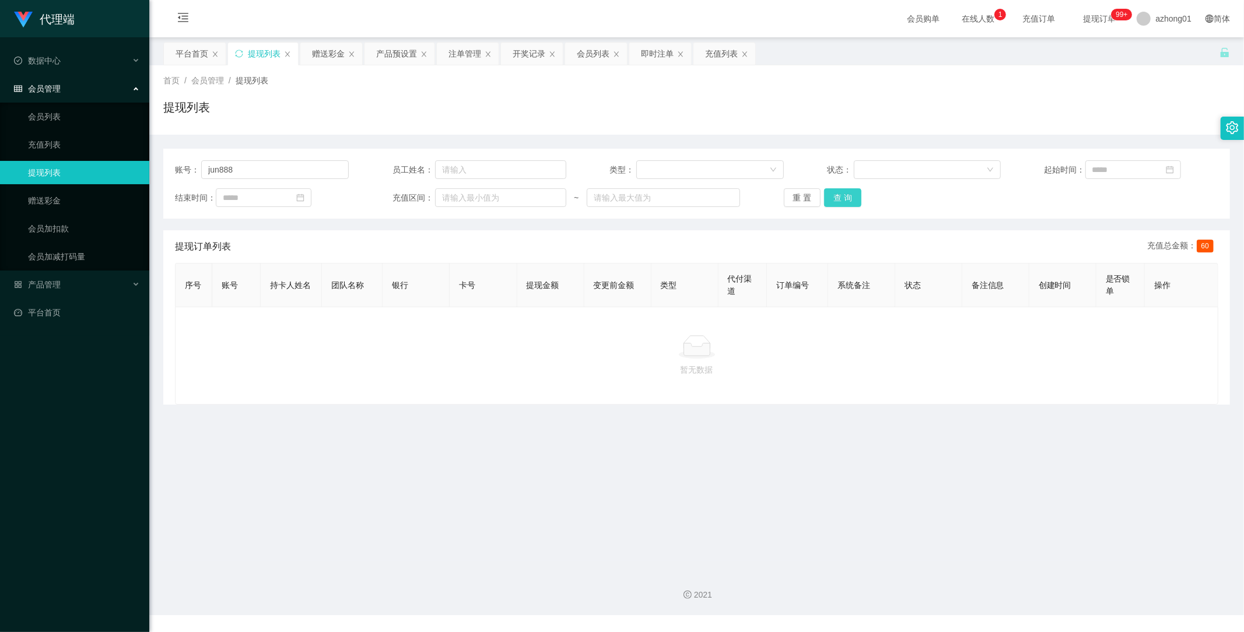
type input "jun888"
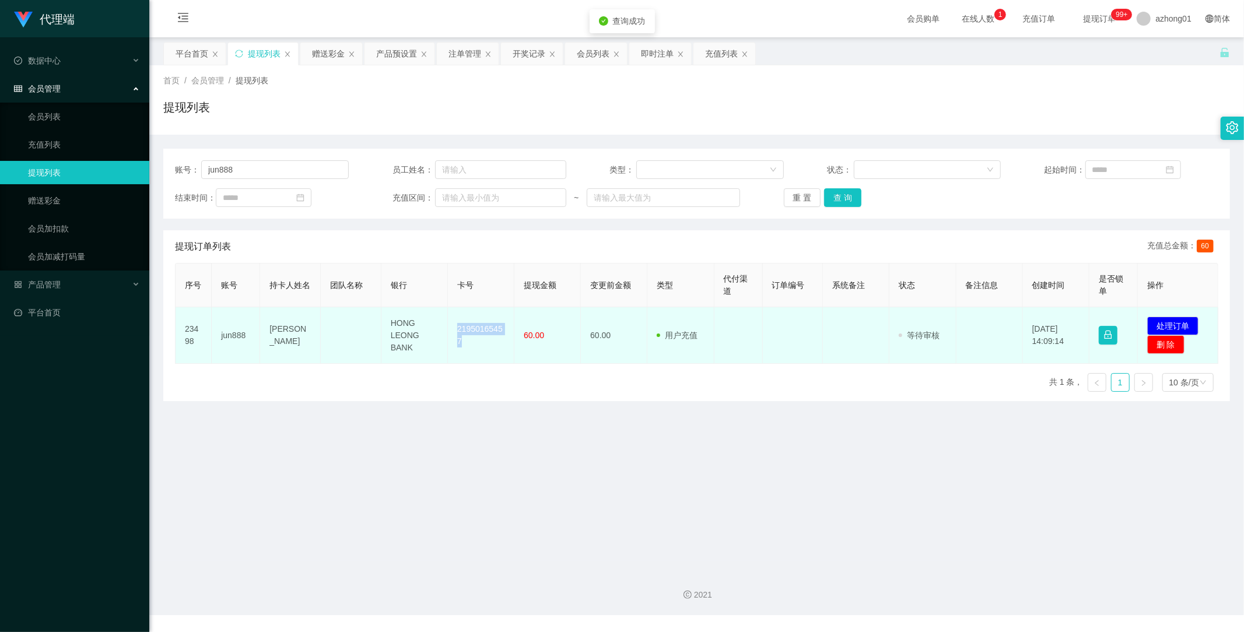
drag, startPoint x: 453, startPoint y: 325, endPoint x: 480, endPoint y: 352, distance: 38.0
click at [480, 352] on td "21950165457" at bounding box center [481, 335] width 66 height 57
copy td "21950165457"
click at [1163, 321] on button "处理订单" at bounding box center [1172, 326] width 51 height 19
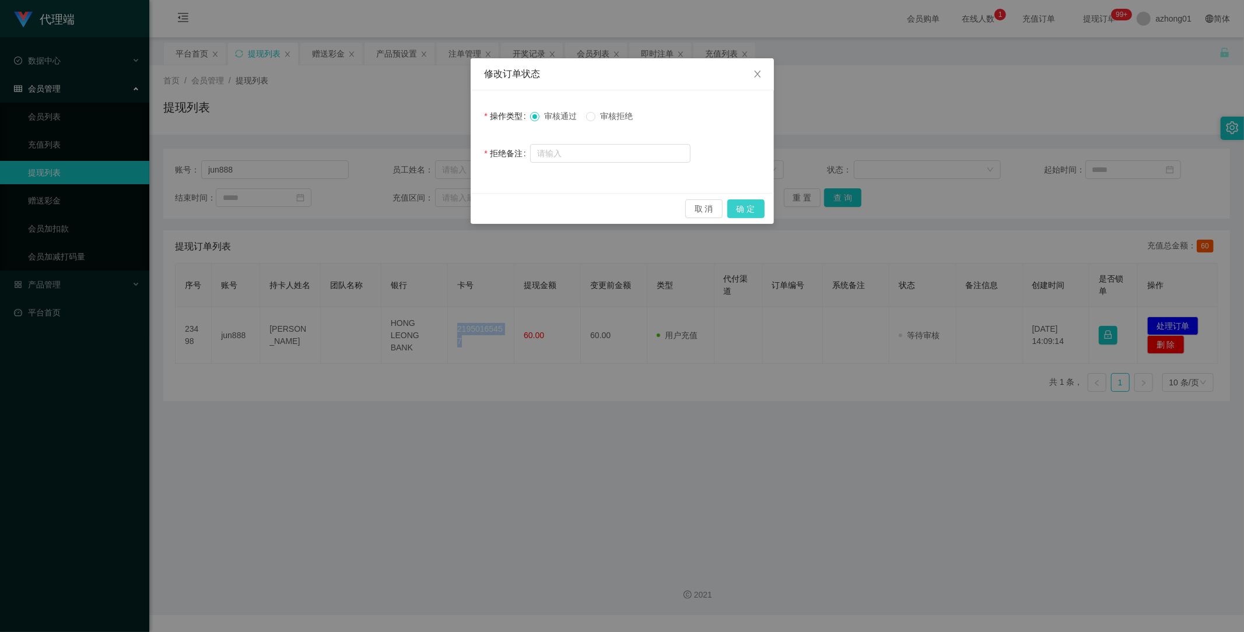
click at [744, 209] on button "确 定" at bounding box center [745, 208] width 37 height 19
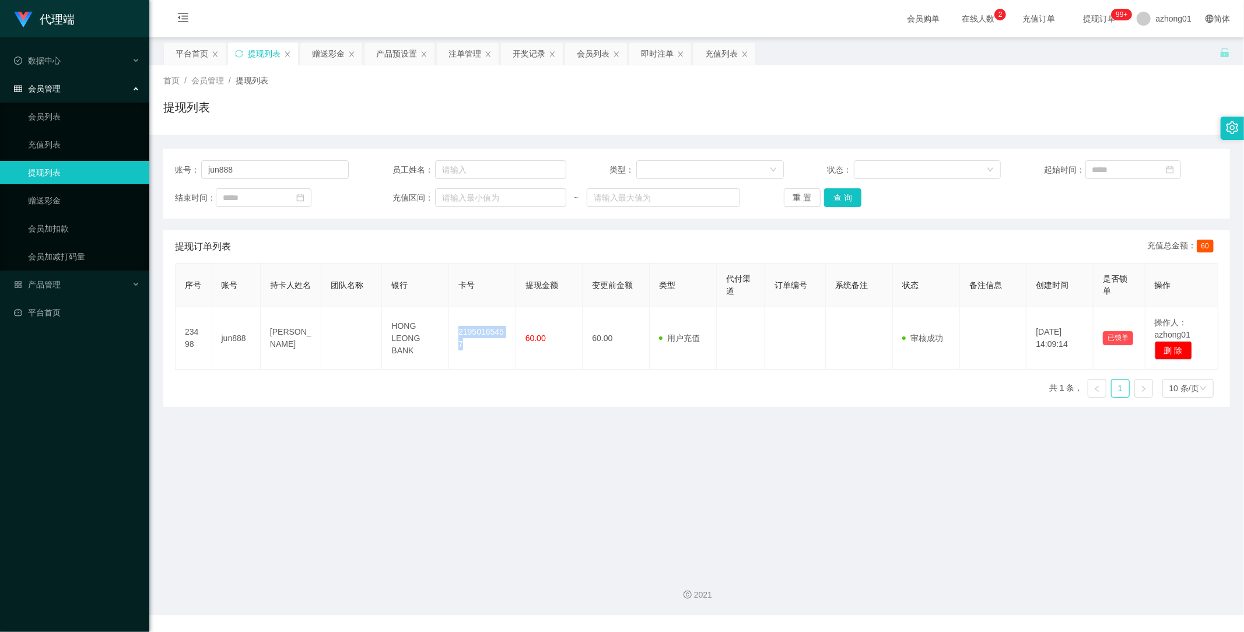
click at [65, 171] on link "提现列表" at bounding box center [84, 172] width 112 height 23
drag, startPoint x: 286, startPoint y: 172, endPoint x: 44, endPoint y: 160, distance: 242.4
click at [51, 162] on section "代理端 数据中心 会员管理 会员列表 充值列表 提现列表 赠送彩金 会员加扣款 会员加减打码量 产品管理 平台首页 保存配置 重置配置 整体风格设置 主题色 …" at bounding box center [622, 307] width 1244 height 615
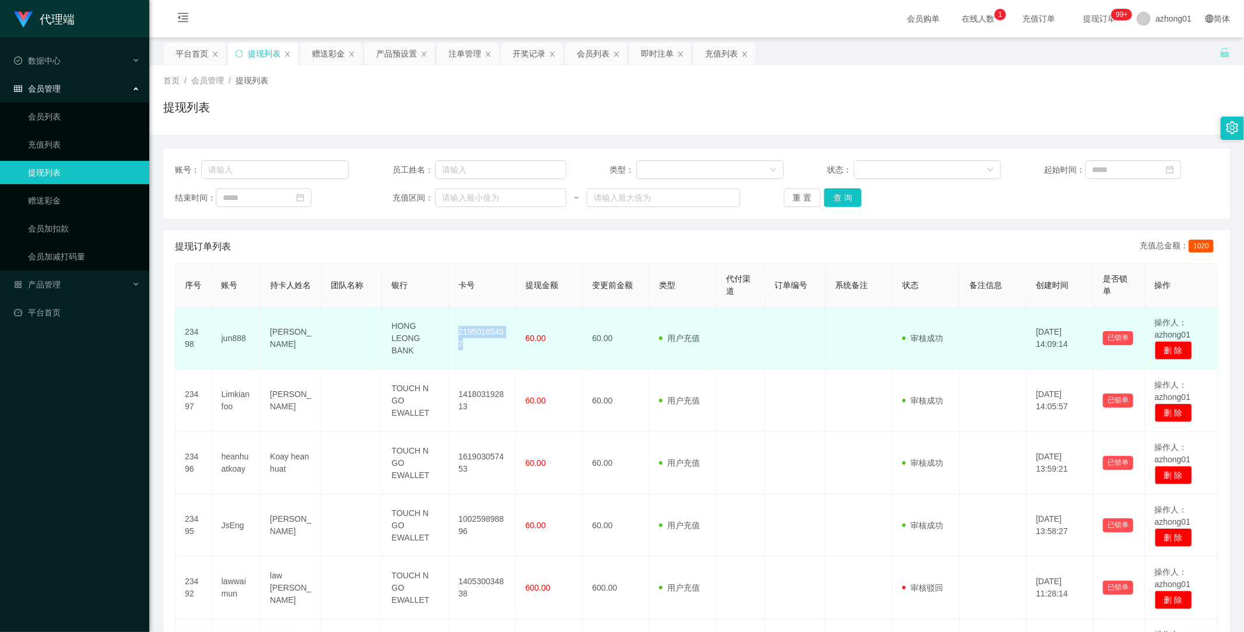
drag, startPoint x: 452, startPoint y: 325, endPoint x: 482, endPoint y: 350, distance: 39.4
click at [482, 350] on td "21950165457" at bounding box center [482, 338] width 67 height 62
copy td "21950165457"
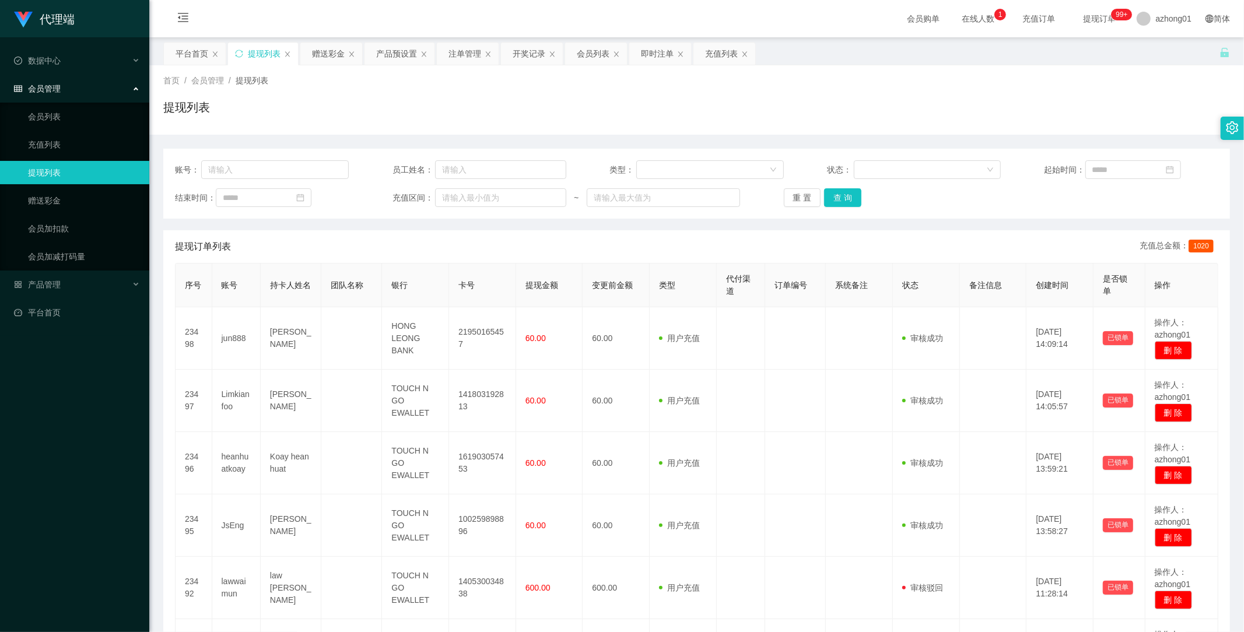
click at [1066, 121] on div "提现列表" at bounding box center [696, 112] width 1067 height 27
click at [573, 117] on div "提现列表" at bounding box center [696, 112] width 1067 height 27
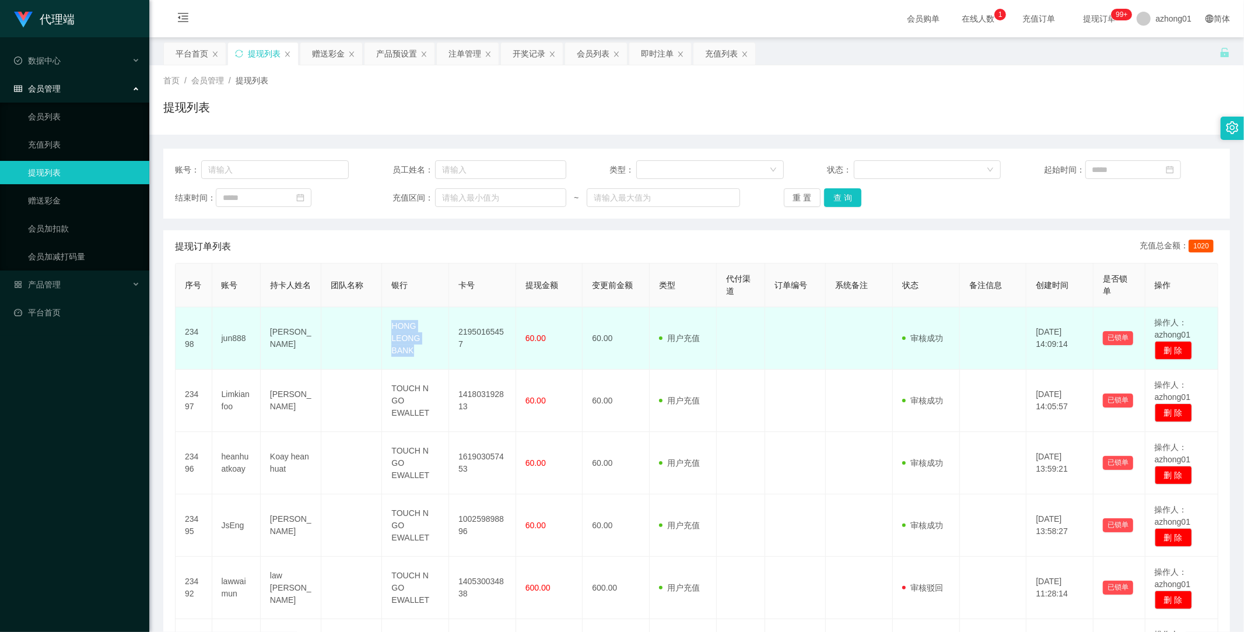
drag, startPoint x: 388, startPoint y: 324, endPoint x: 421, endPoint y: 356, distance: 45.4
click at [421, 356] on td "HONG LEONG BANK" at bounding box center [415, 338] width 67 height 62
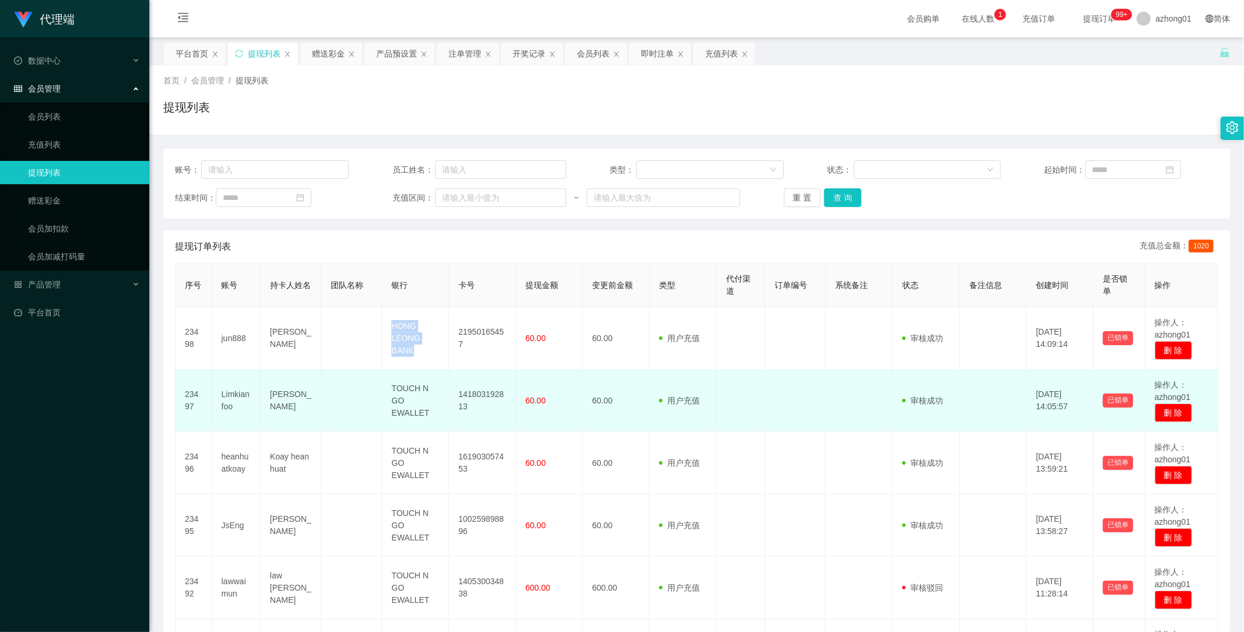
copy td "HONG LEONG BANK"
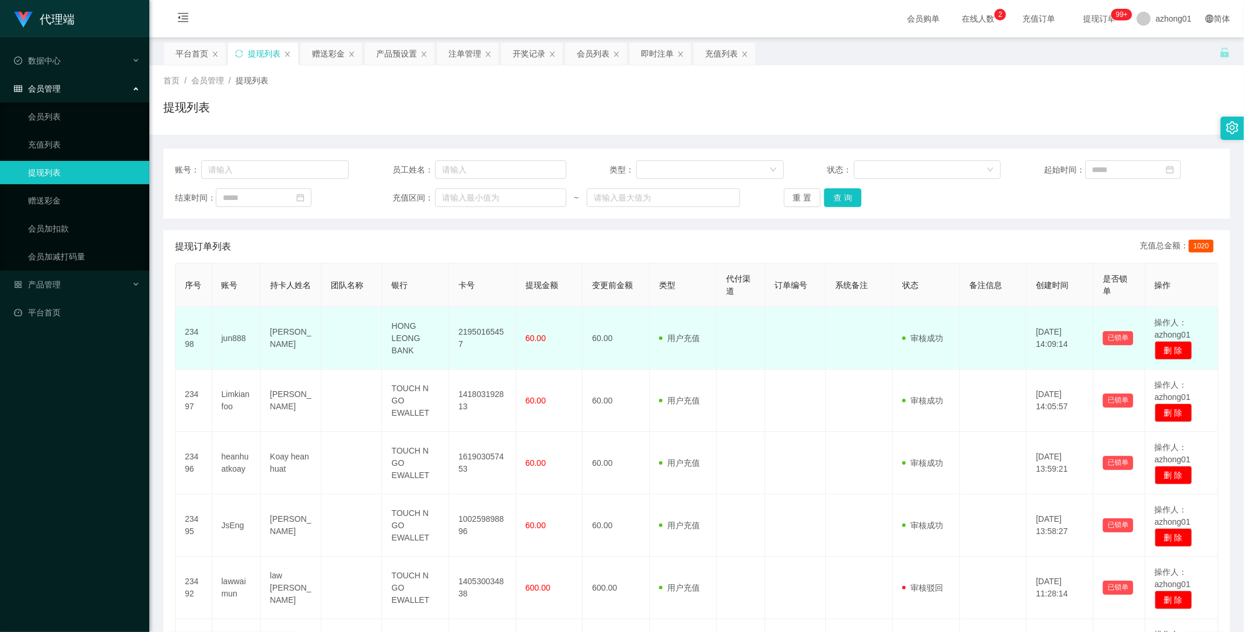
click at [481, 347] on td "21950165457" at bounding box center [482, 338] width 67 height 62
drag, startPoint x: 454, startPoint y: 330, endPoint x: 483, endPoint y: 351, distance: 35.9
click at [483, 351] on td "21950165457" at bounding box center [482, 338] width 67 height 62
copy td "21950165457"
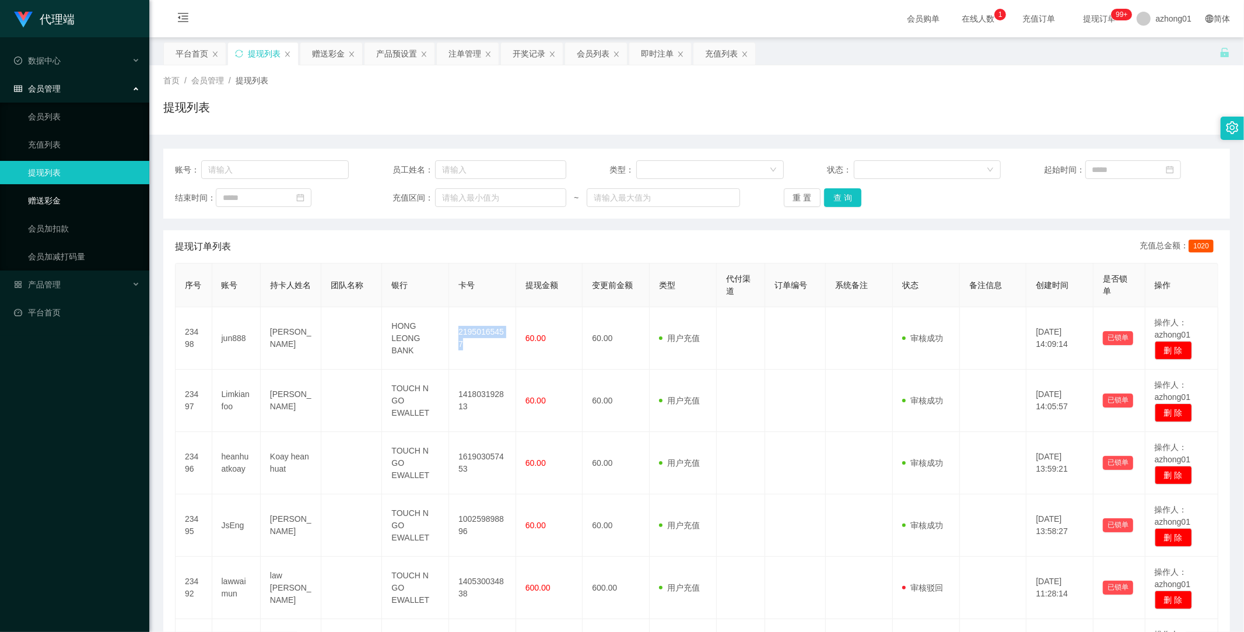
click at [61, 198] on link "赠送彩金" at bounding box center [84, 200] width 112 height 23
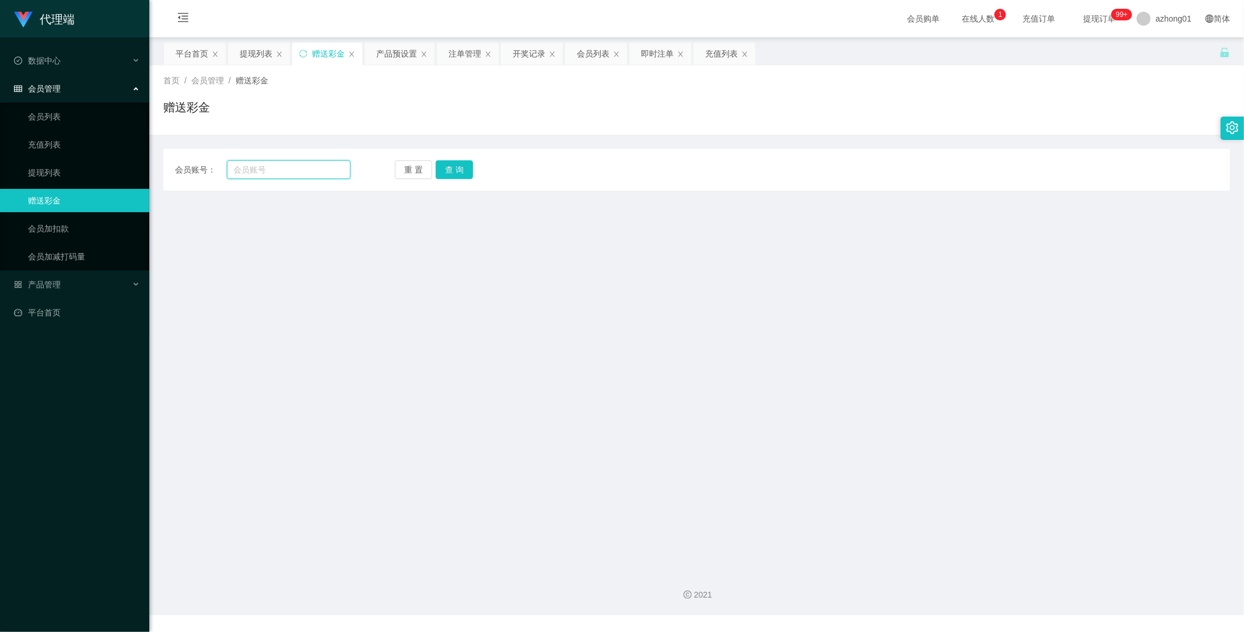
click at [276, 168] on input "text" at bounding box center [289, 169] width 124 height 19
paste input "jun888"
type input "jun888"
click at [456, 167] on button "查 询" at bounding box center [454, 169] width 37 height 19
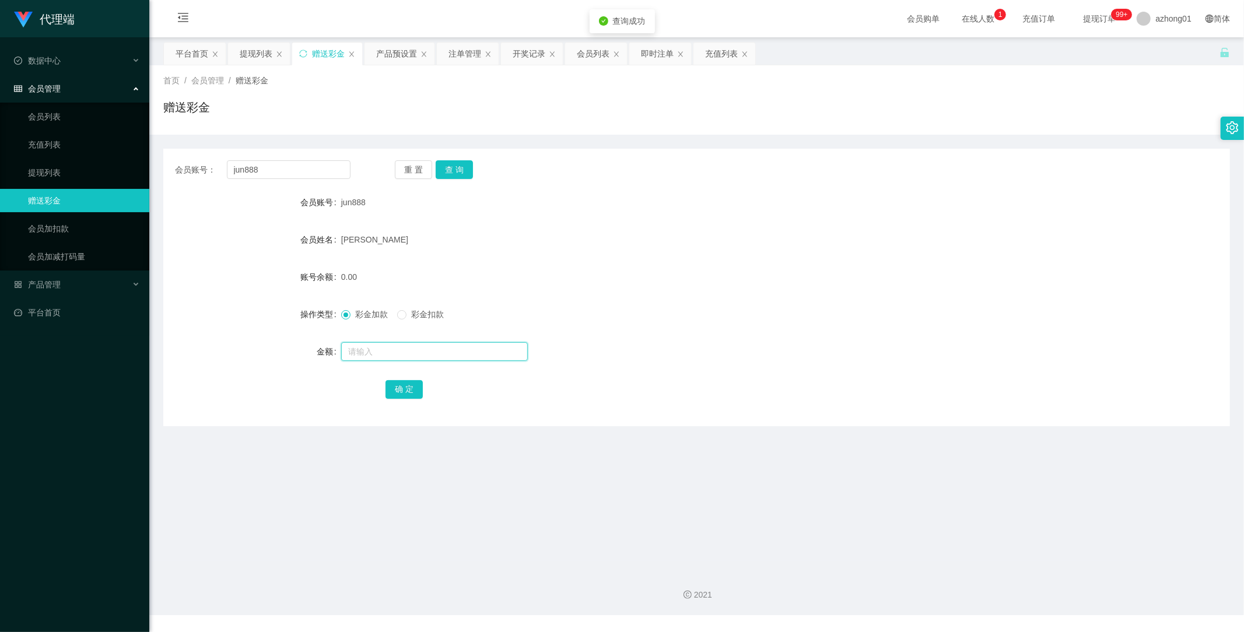
click at [420, 348] on input "text" at bounding box center [434, 351] width 187 height 19
type input "60"
click at [409, 390] on button "确 定" at bounding box center [404, 389] width 37 height 19
drag, startPoint x: 310, startPoint y: 166, endPoint x: 138, endPoint y: 174, distance: 171.7
click at [140, 176] on section "代理端 数据中心 会员管理 会员列表 充值列表 提现列表 赠送彩金 会员加扣款 会员加减打码量 产品管理 平台首页 保存配置 重置配置 整体风格设置 主题色 …" at bounding box center [622, 307] width 1244 height 615
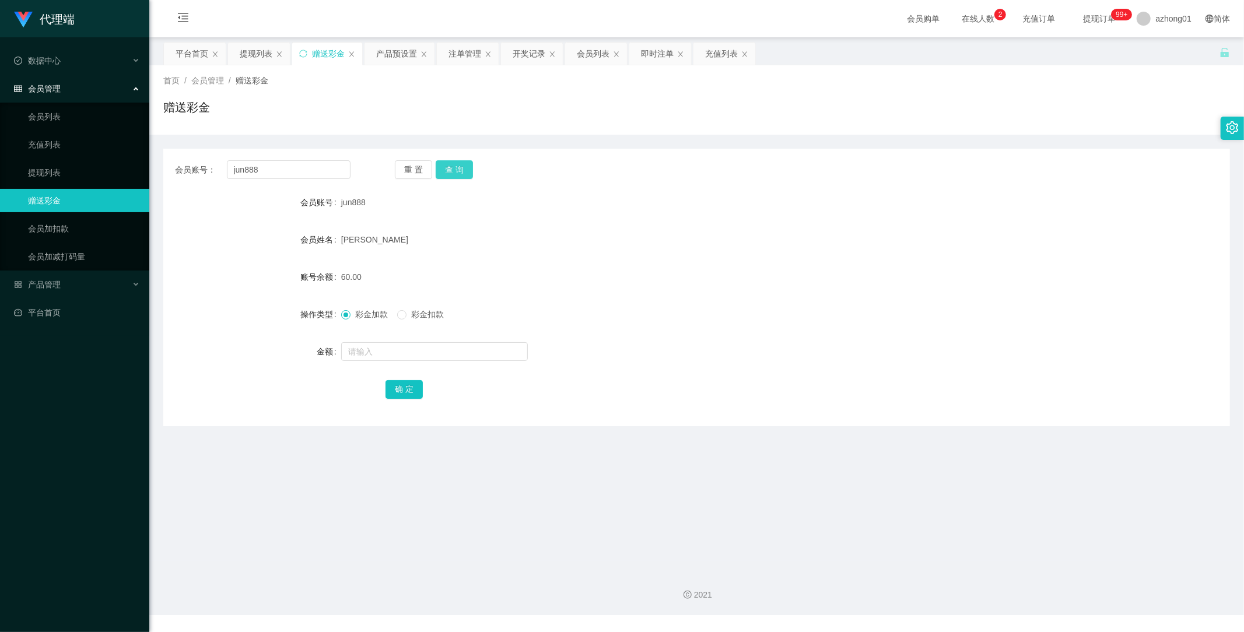
click at [455, 164] on button "查 询" at bounding box center [454, 169] width 37 height 19
click at [65, 169] on link "提现列表" at bounding box center [84, 172] width 112 height 23
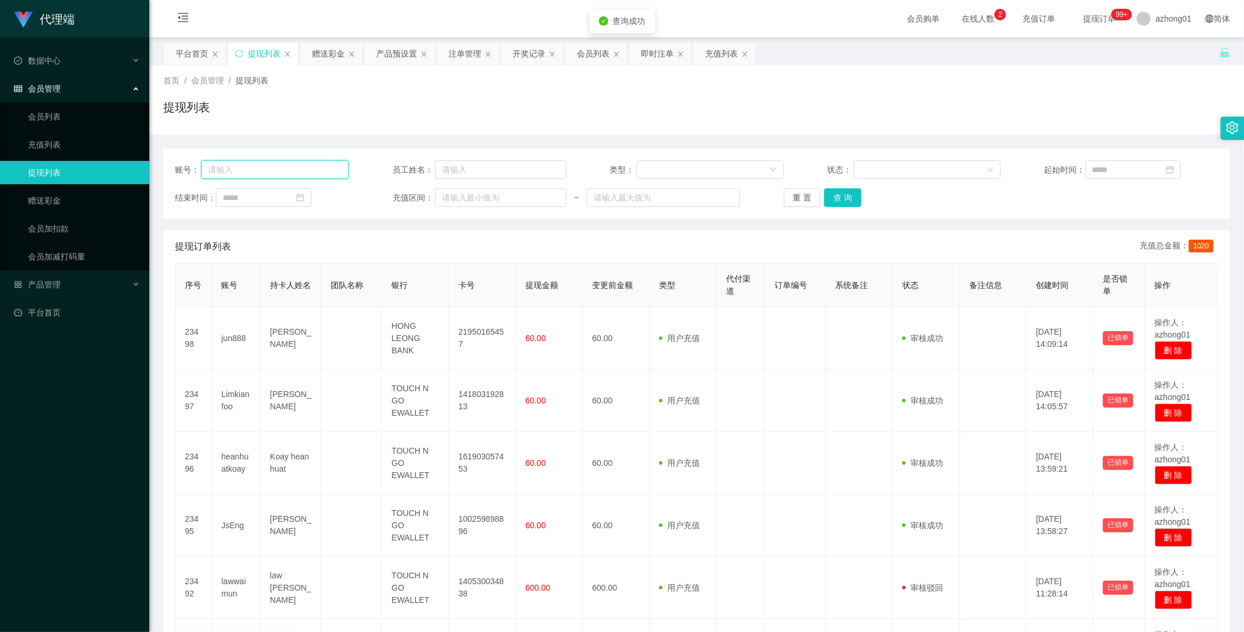
click at [293, 166] on input "text" at bounding box center [275, 169] width 148 height 19
paste input "jun888"
type input "jun888"
click at [836, 194] on button "查 询" at bounding box center [842, 197] width 37 height 19
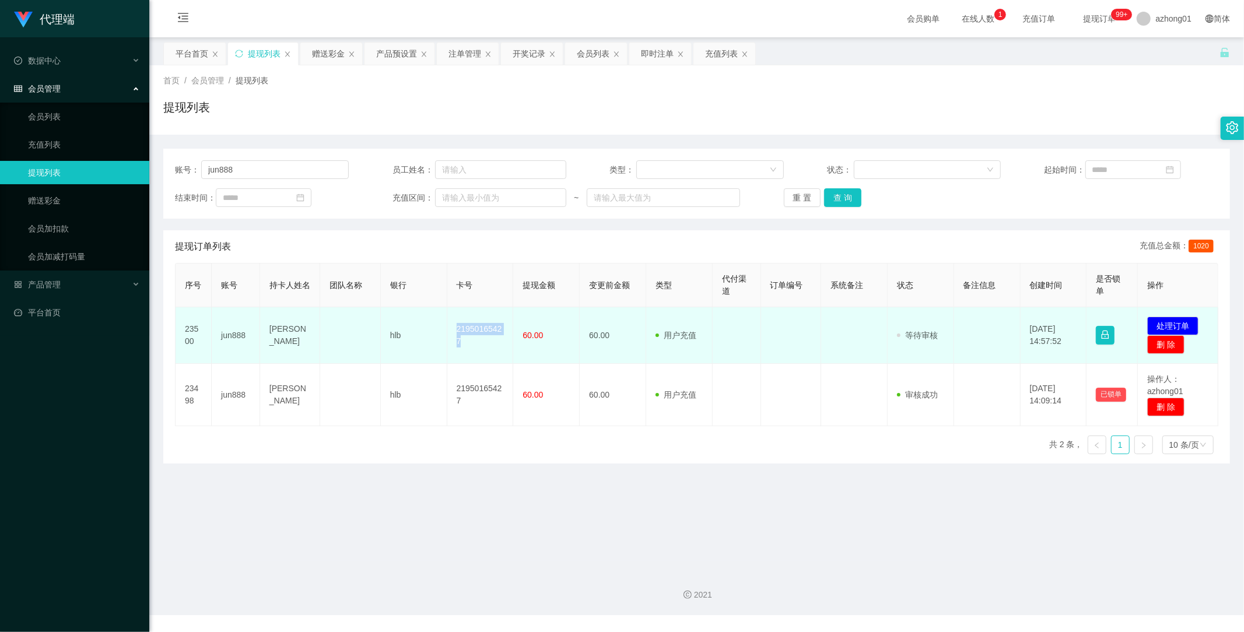
drag, startPoint x: 451, startPoint y: 324, endPoint x: 485, endPoint y: 352, distance: 44.4
click at [485, 352] on td "21950165427" at bounding box center [480, 335] width 66 height 57
copy td "21950165427"
click at [1168, 324] on button "处理订单" at bounding box center [1172, 326] width 51 height 19
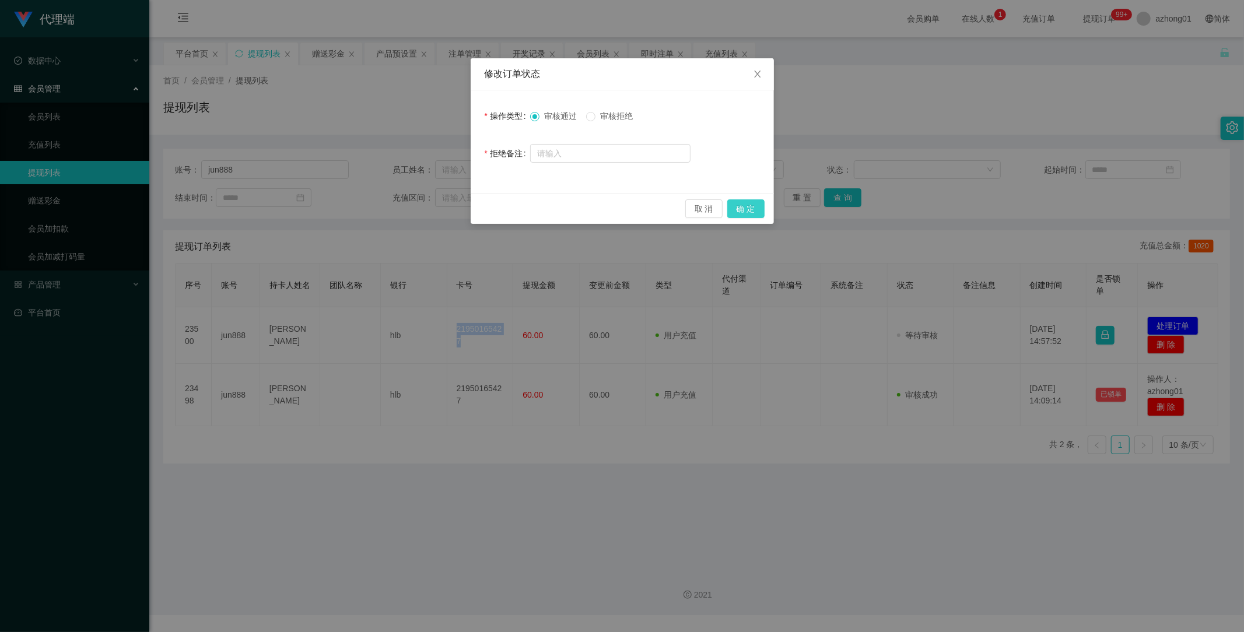
click at [747, 212] on button "确 定" at bounding box center [745, 208] width 37 height 19
